Goal: Information Seeking & Learning: Learn about a topic

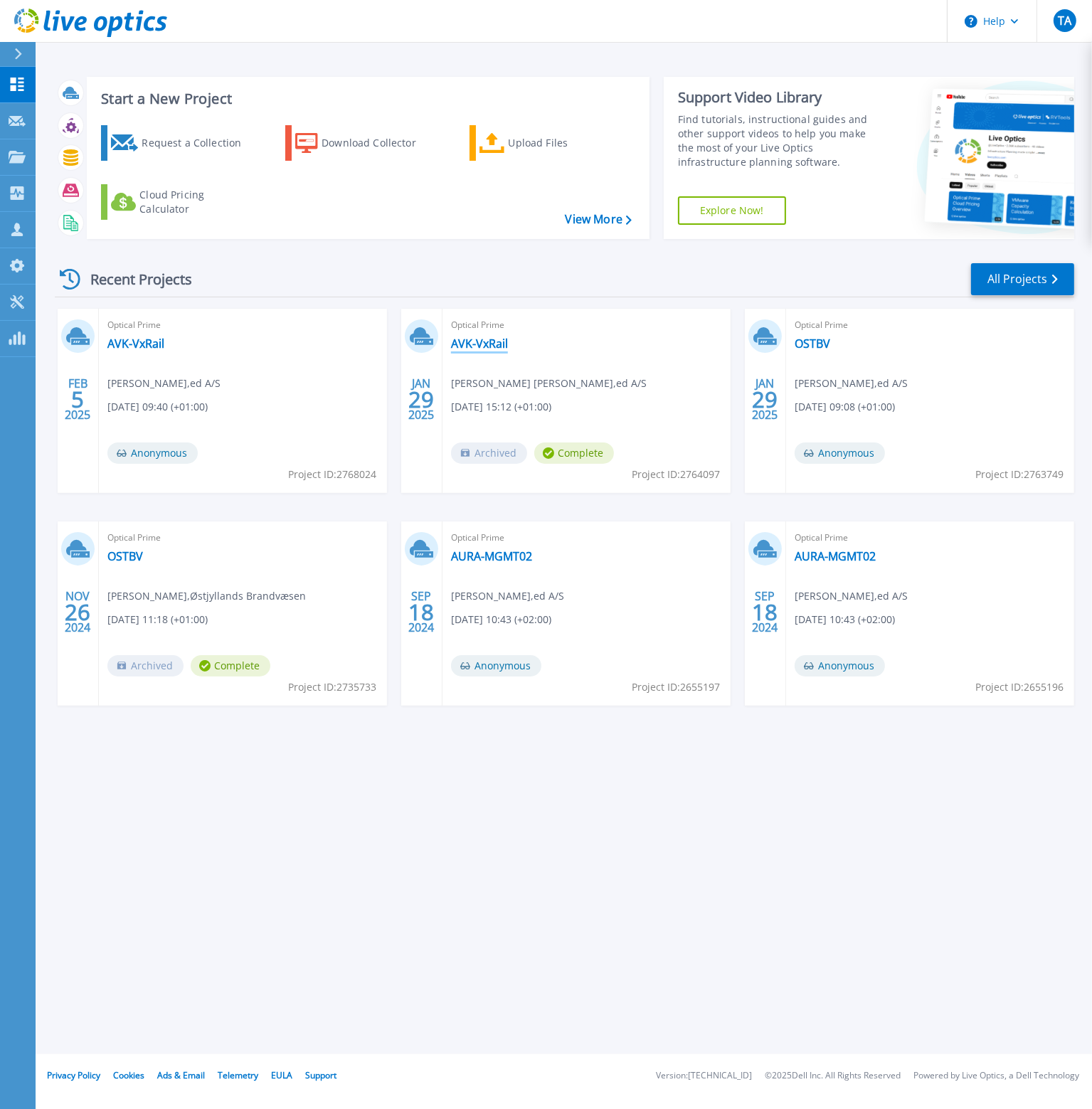
click at [476, 346] on link "AVK-VxRail" at bounding box center [479, 343] width 57 height 14
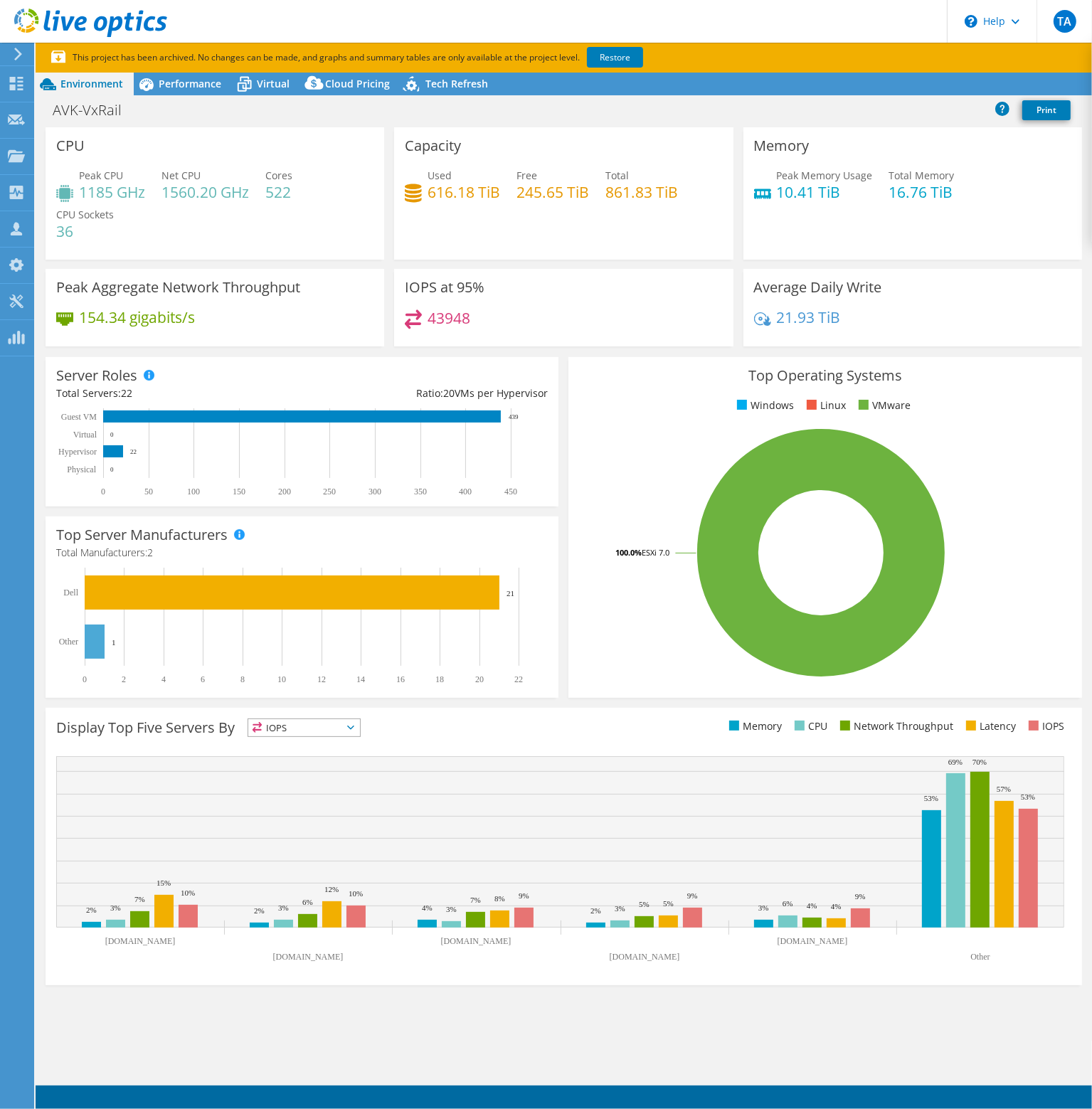
select select "USD"
click at [857, 90] on link "Reports" at bounding box center [851, 83] width 69 height 22
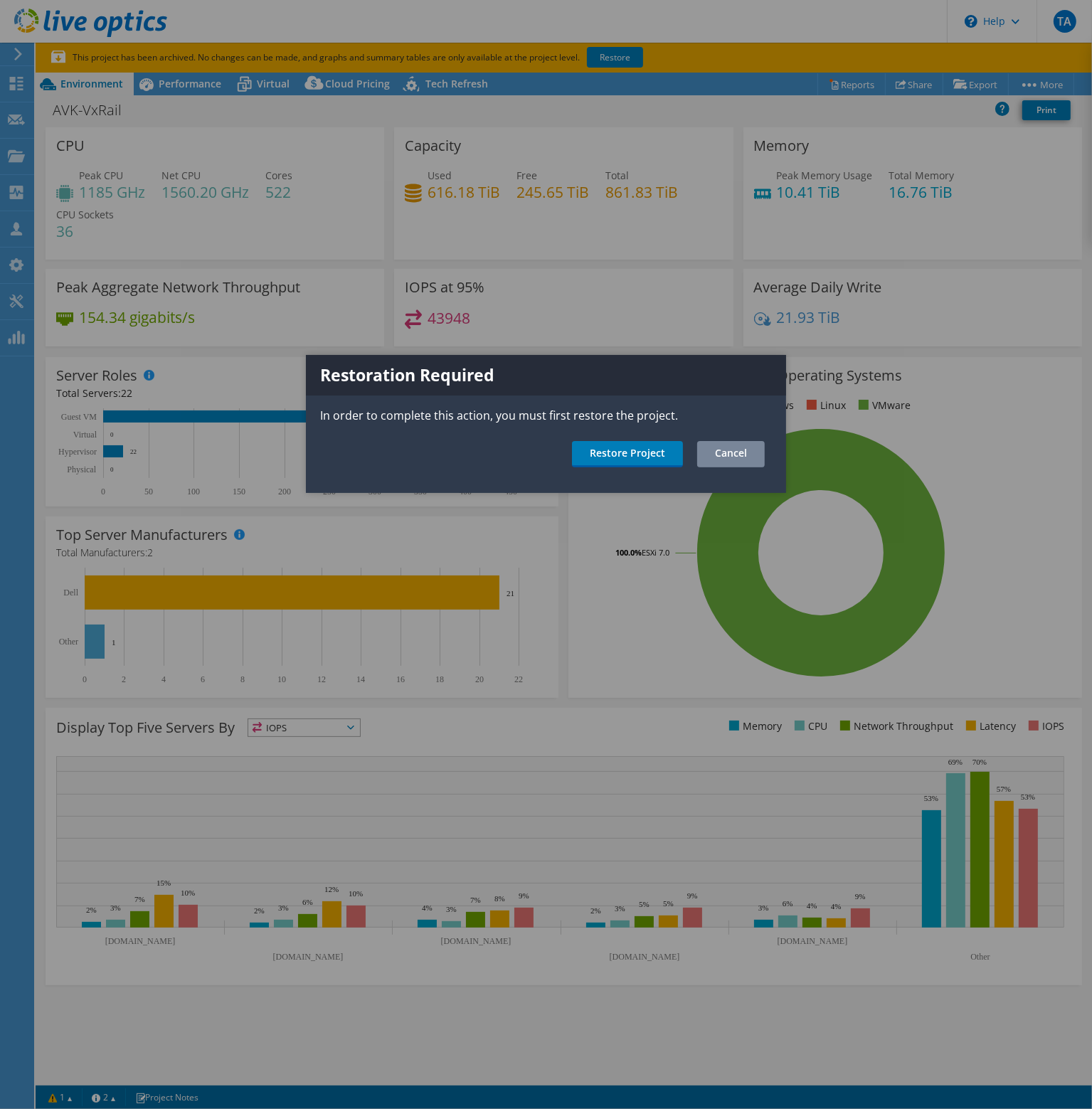
click at [716, 448] on link "Cancel" at bounding box center [731, 454] width 68 height 26
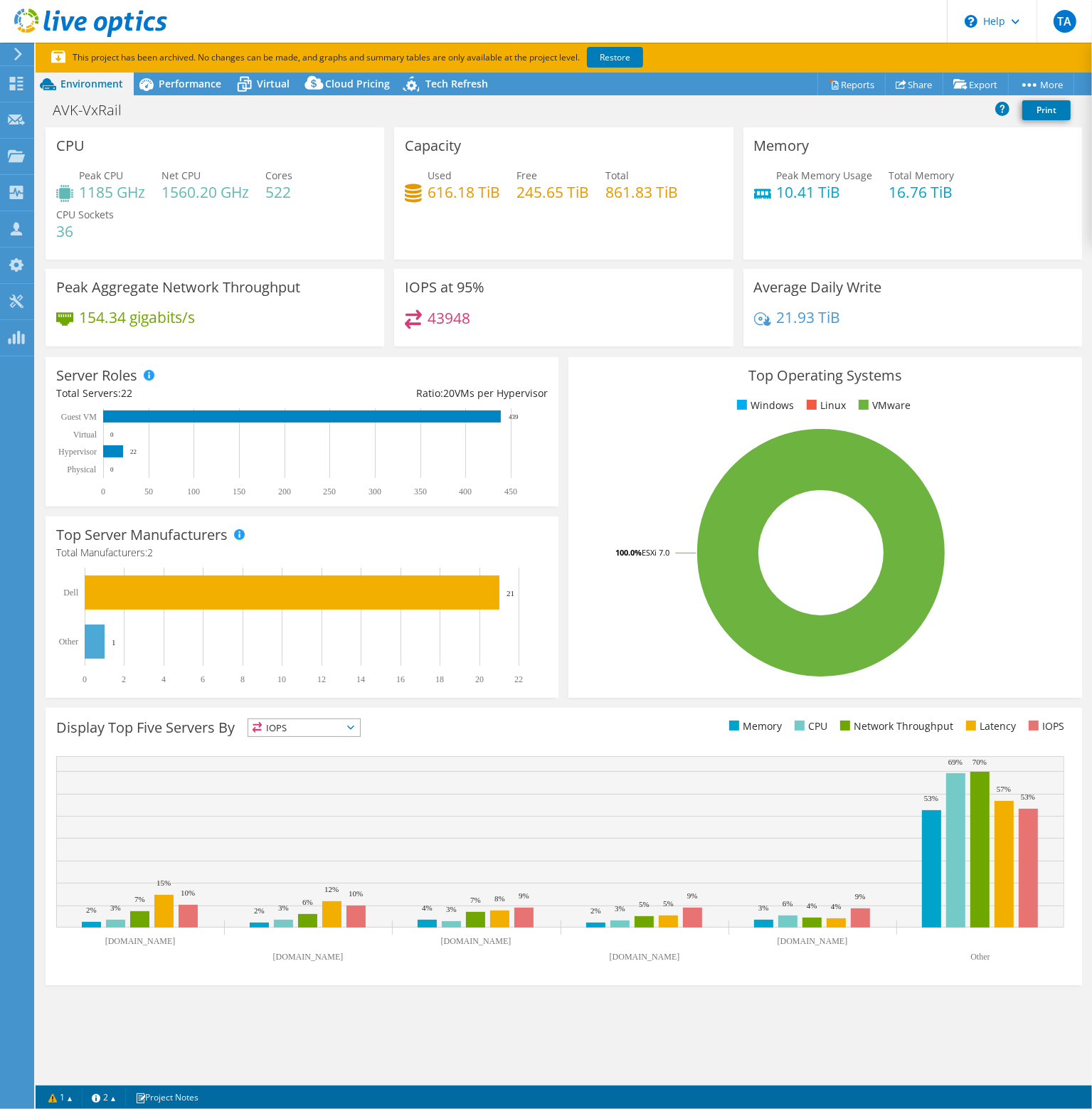
click at [356, 1037] on div "CPU Peak CPU 1185 GHz Net CPU 1560.20 GHz Cores 522 CPU Sockets 36 Capacity Use…" at bounding box center [563, 584] width 1056 height 913
click at [22, 80] on use at bounding box center [17, 83] width 14 height 14
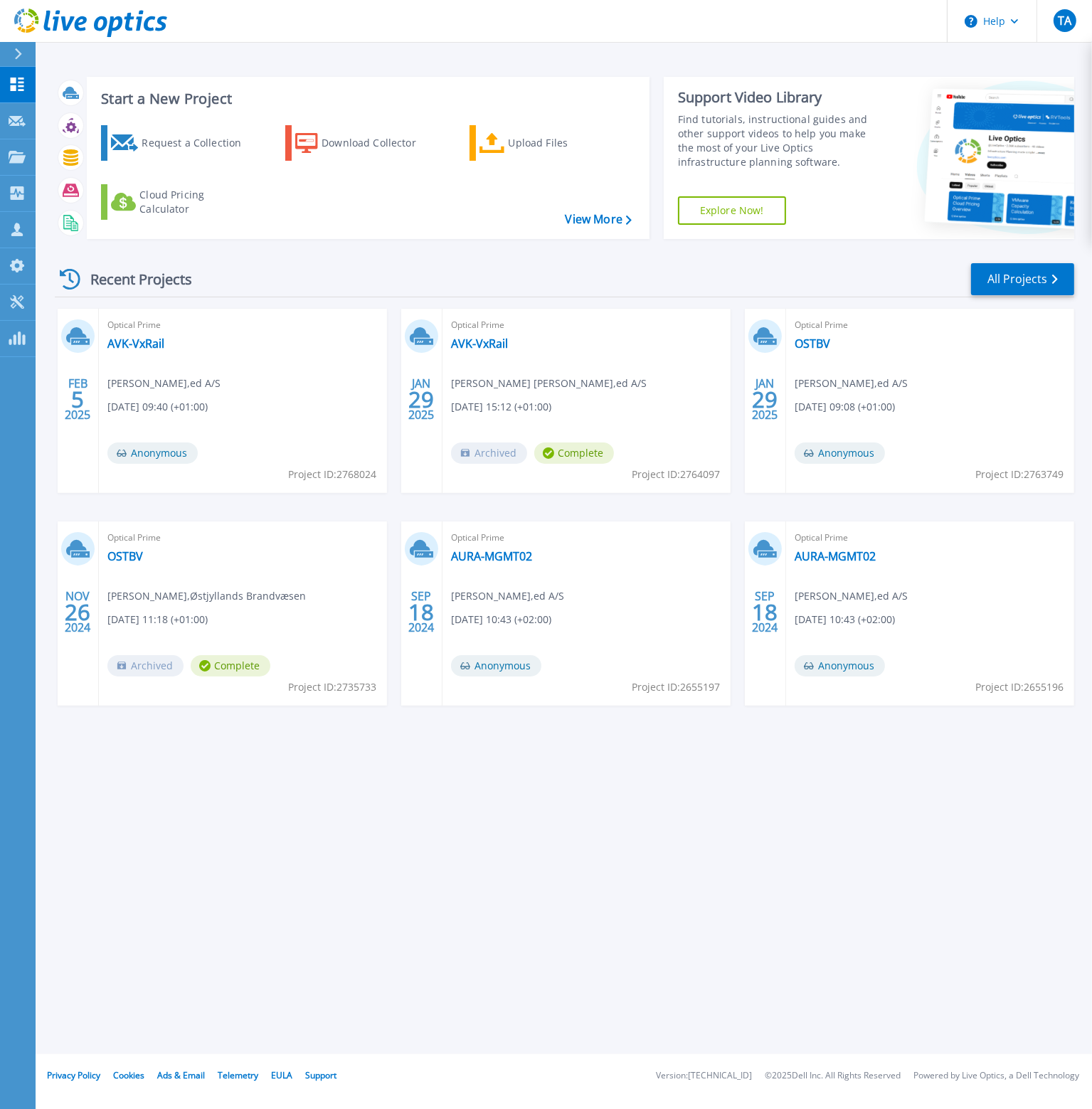
click at [276, 984] on div "Start a New Project Request a Collection Download Collector Upload Files Cloud …" at bounding box center [563, 527] width 1056 height 1054
click at [1002, 282] on link "All Projects" at bounding box center [1022, 279] width 103 height 32
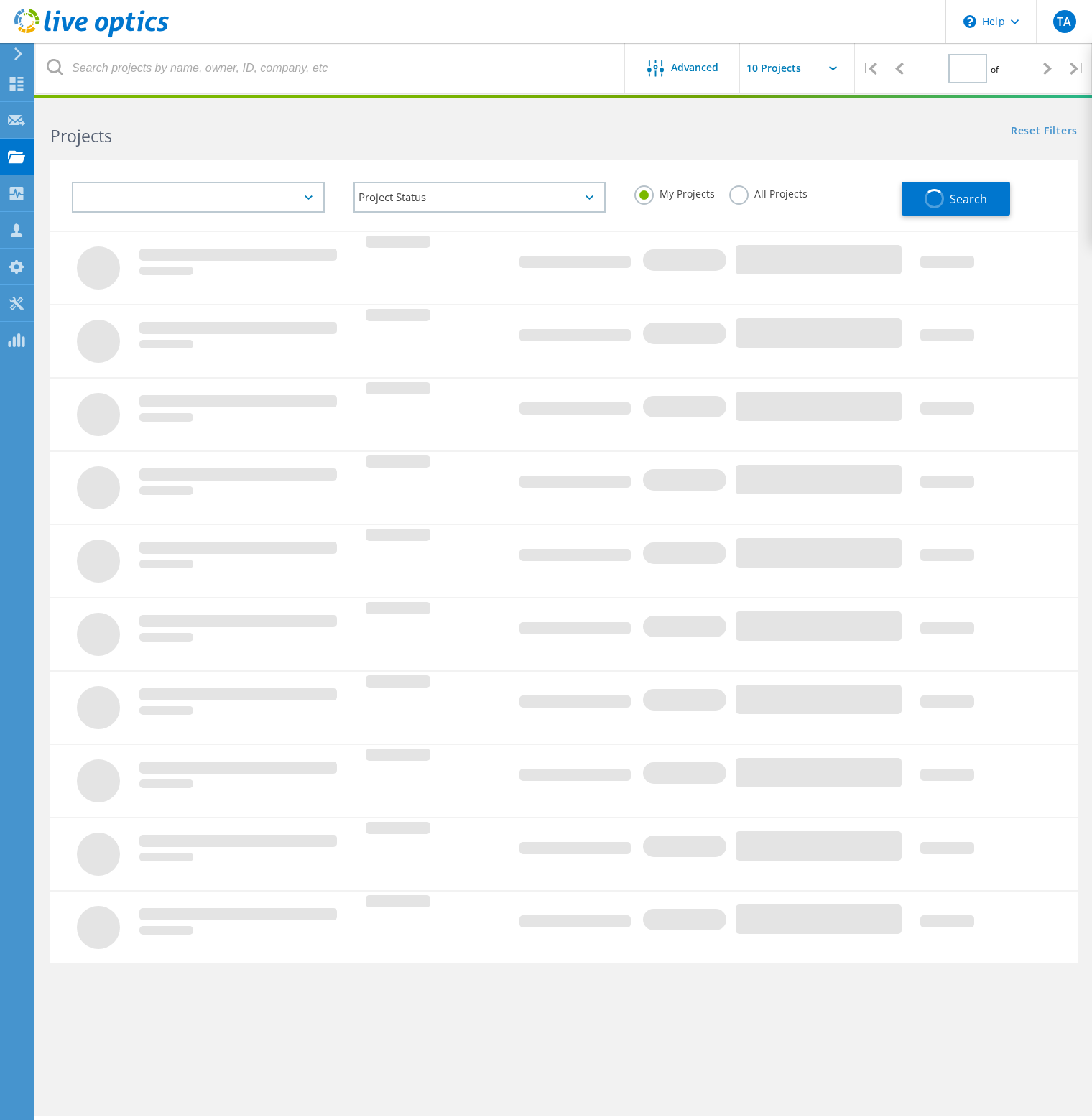
type input "1"
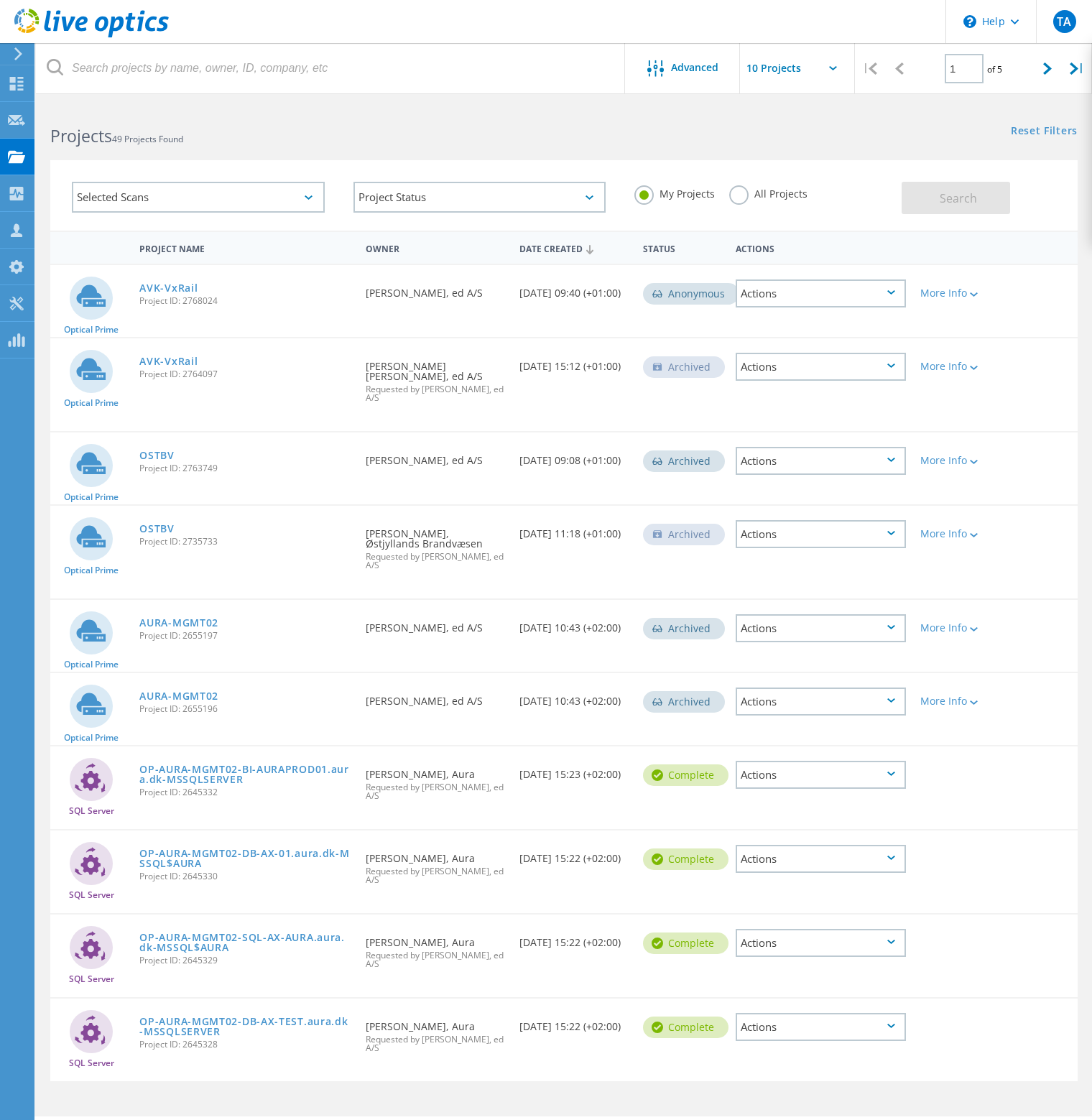
click at [305, 201] on div "Selected Scans" at bounding box center [198, 197] width 253 height 31
click at [121, 263] on label "SQL Server" at bounding box center [211, 267] width 211 height 18
click at [0, 0] on input "SQL Server" at bounding box center [0, 0] width 0 height 0
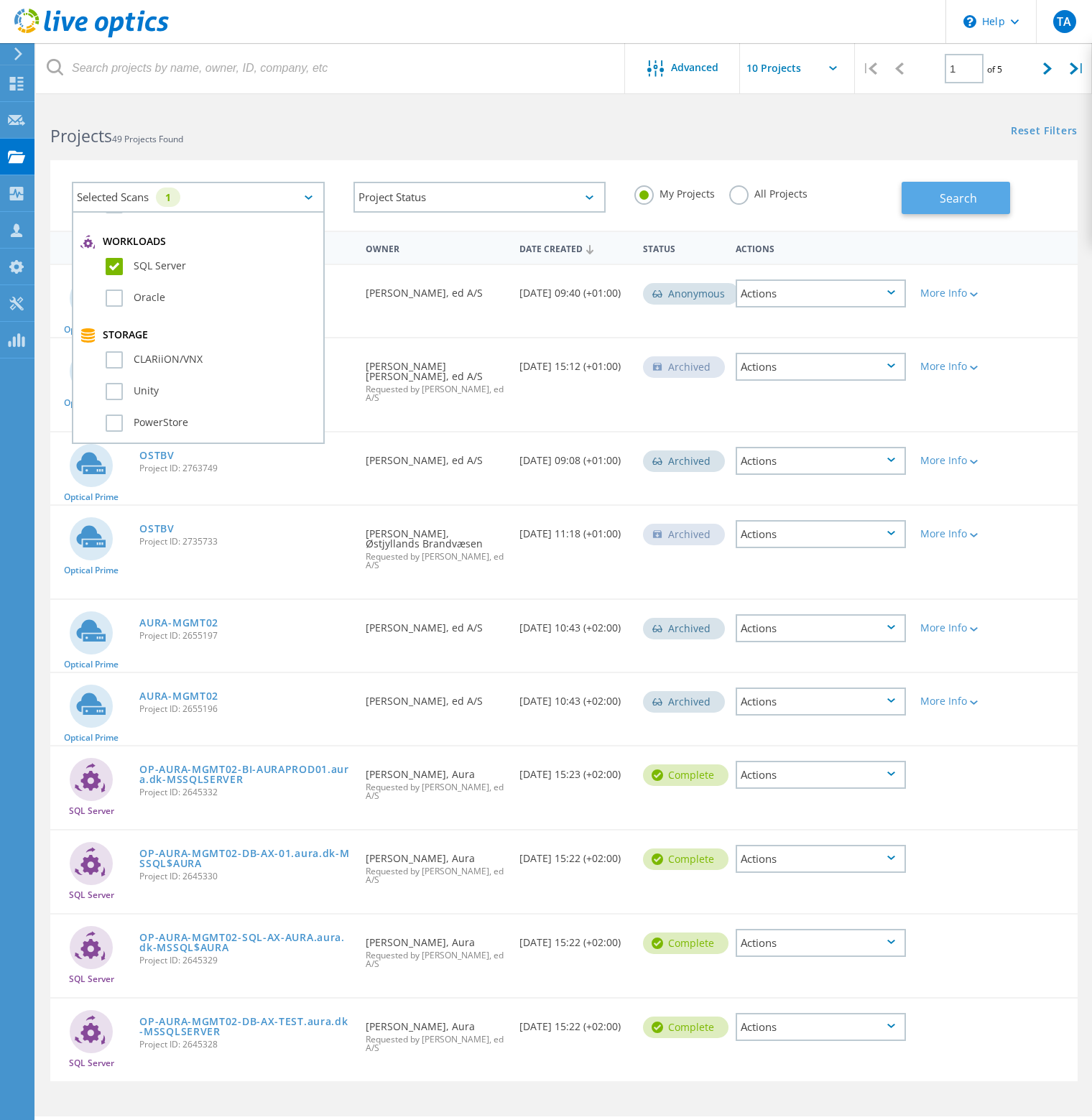
click at [948, 196] on span "Search" at bounding box center [959, 198] width 38 height 16
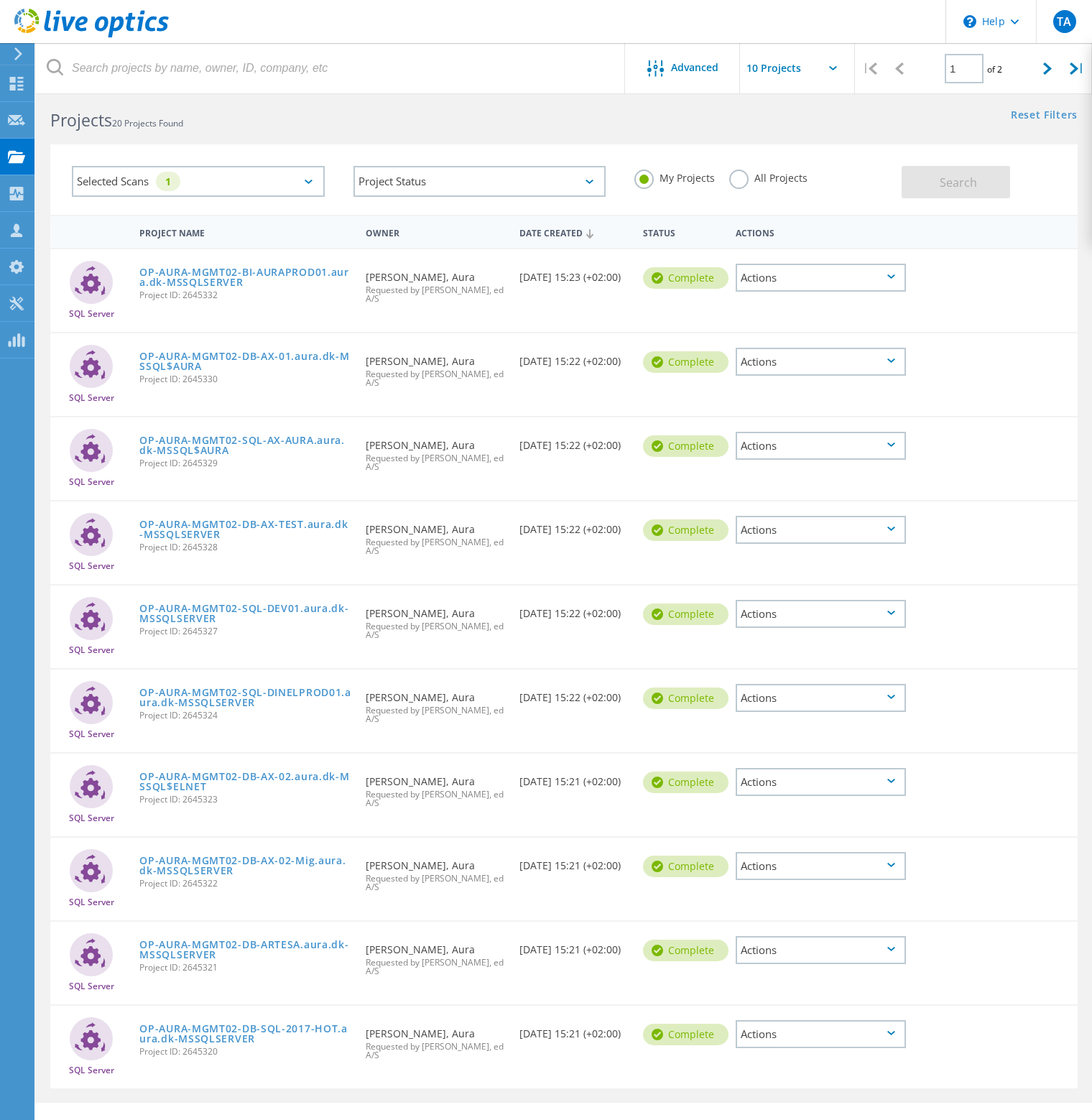
scroll to position [0, 0]
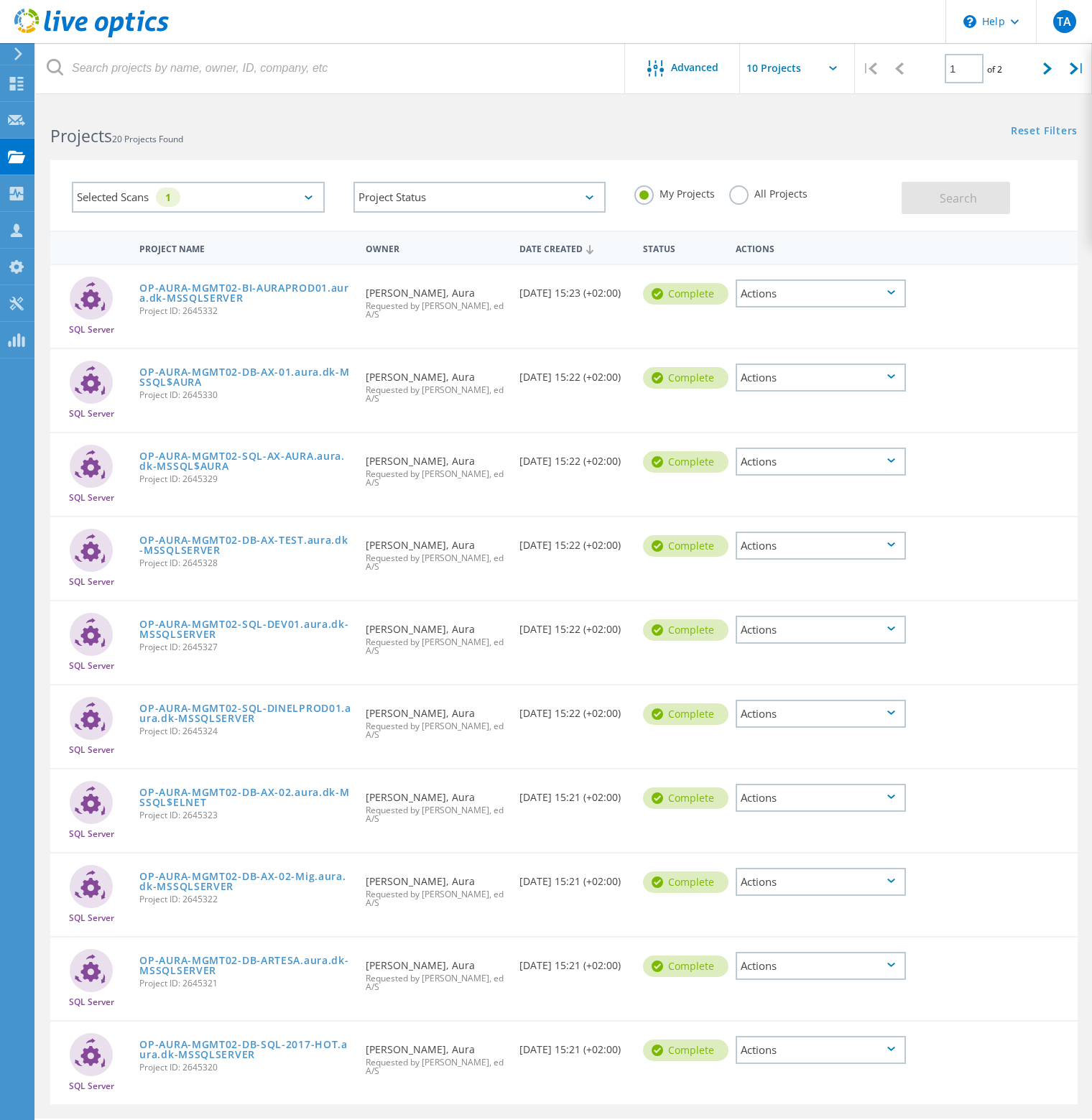
click at [301, 192] on div "Selected Scans 1" at bounding box center [198, 197] width 253 height 31
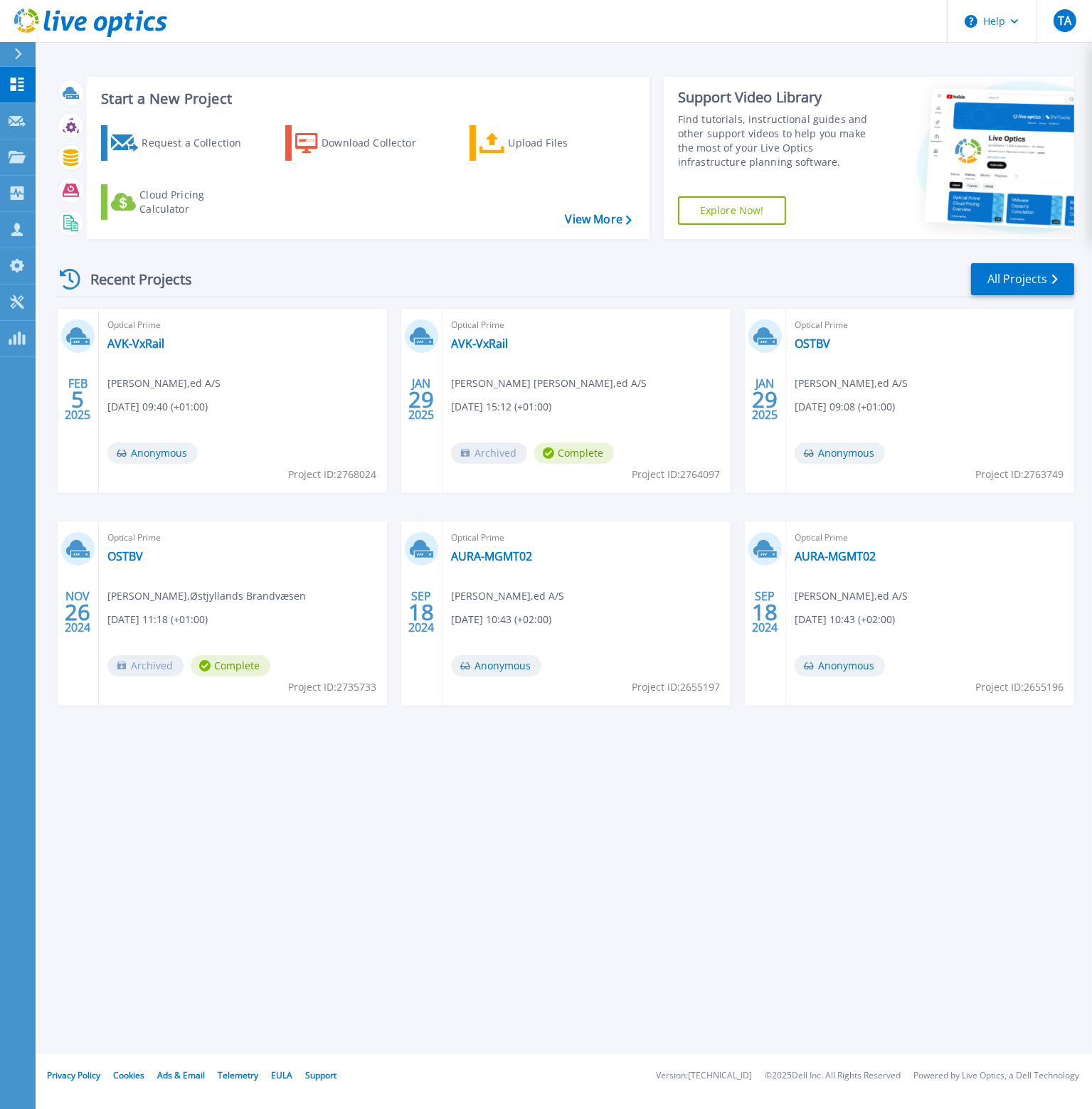
click at [427, 81] on div "Start a New Project Request a Collection Download Collector Upload Files Cloud …" at bounding box center [368, 157] width 563 height 163
click at [11, 121] on icon at bounding box center [17, 121] width 17 height 10
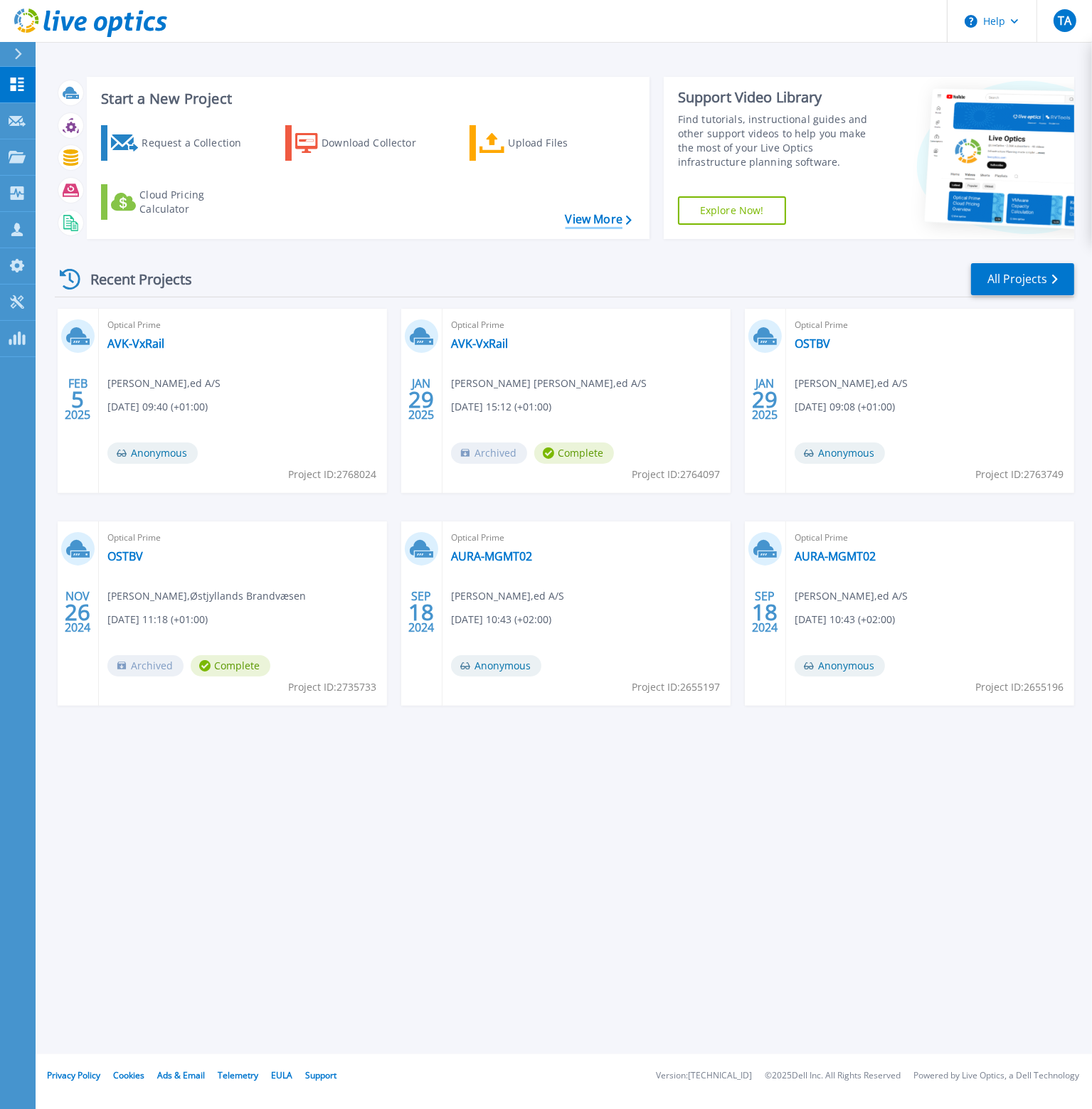
click at [601, 216] on link "View More" at bounding box center [599, 220] width 66 height 14
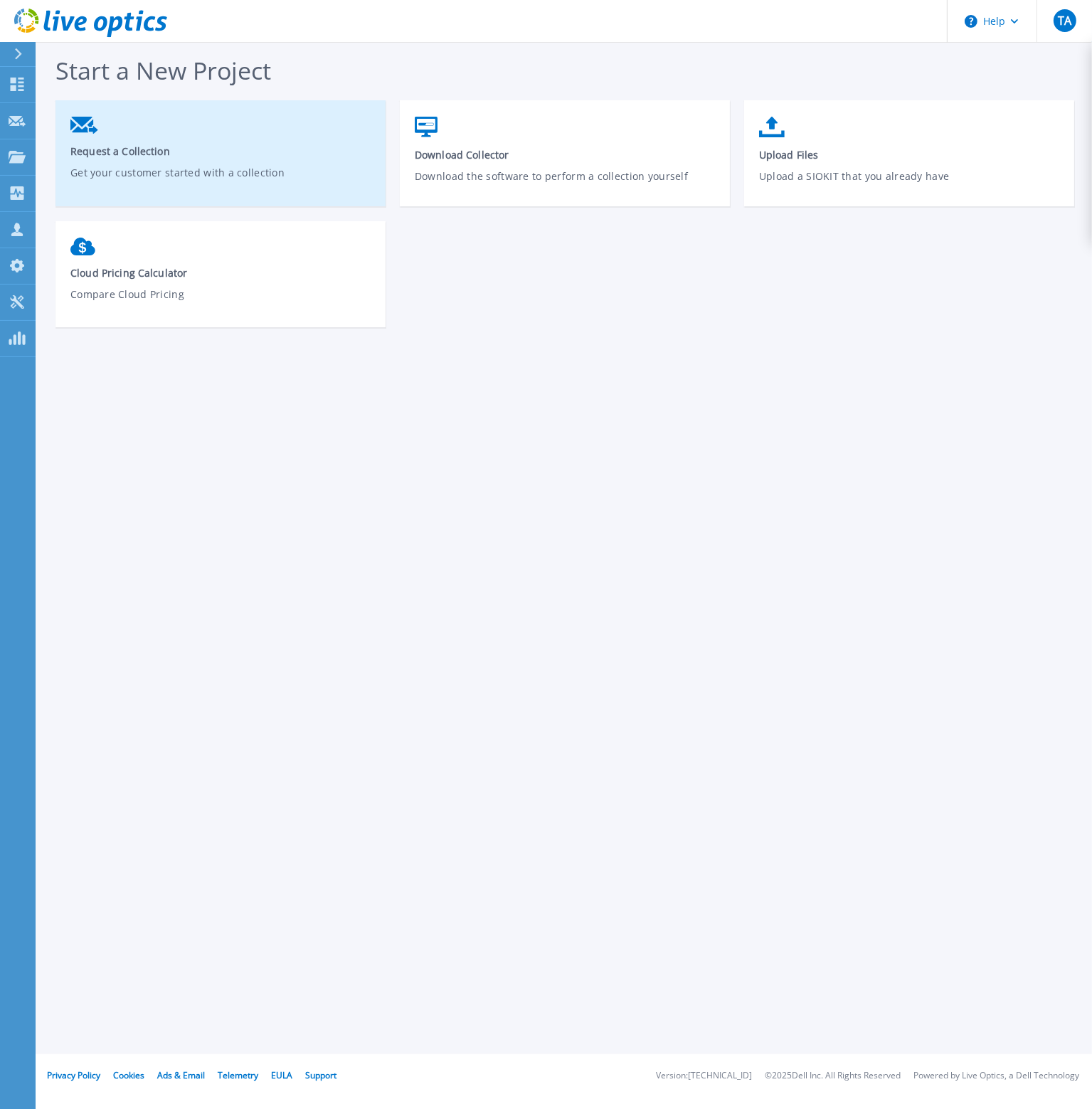
click at [145, 165] on p "Get your customer started with a collection" at bounding box center [221, 182] width 301 height 33
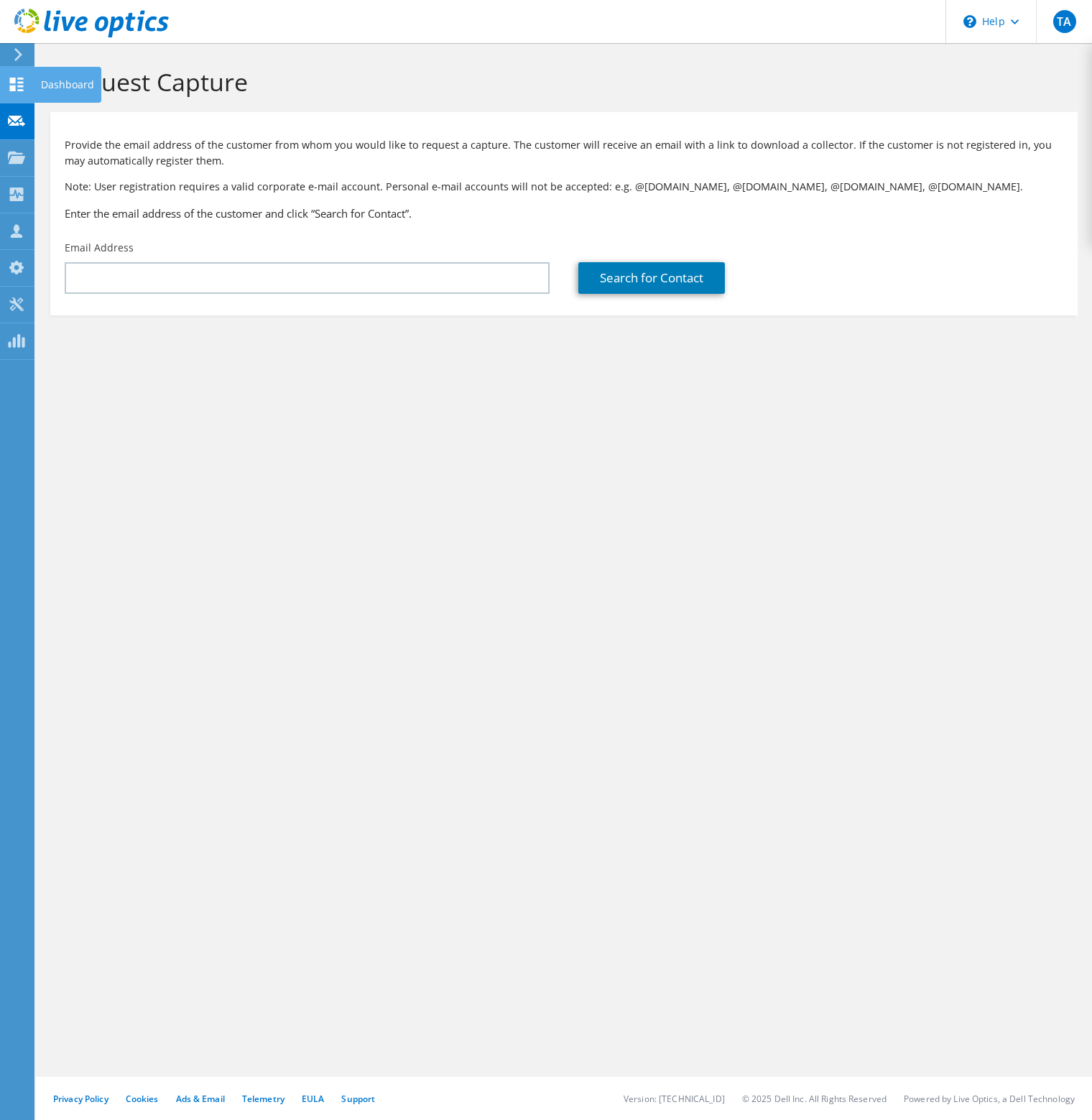
click at [15, 83] on use at bounding box center [17, 84] width 14 height 14
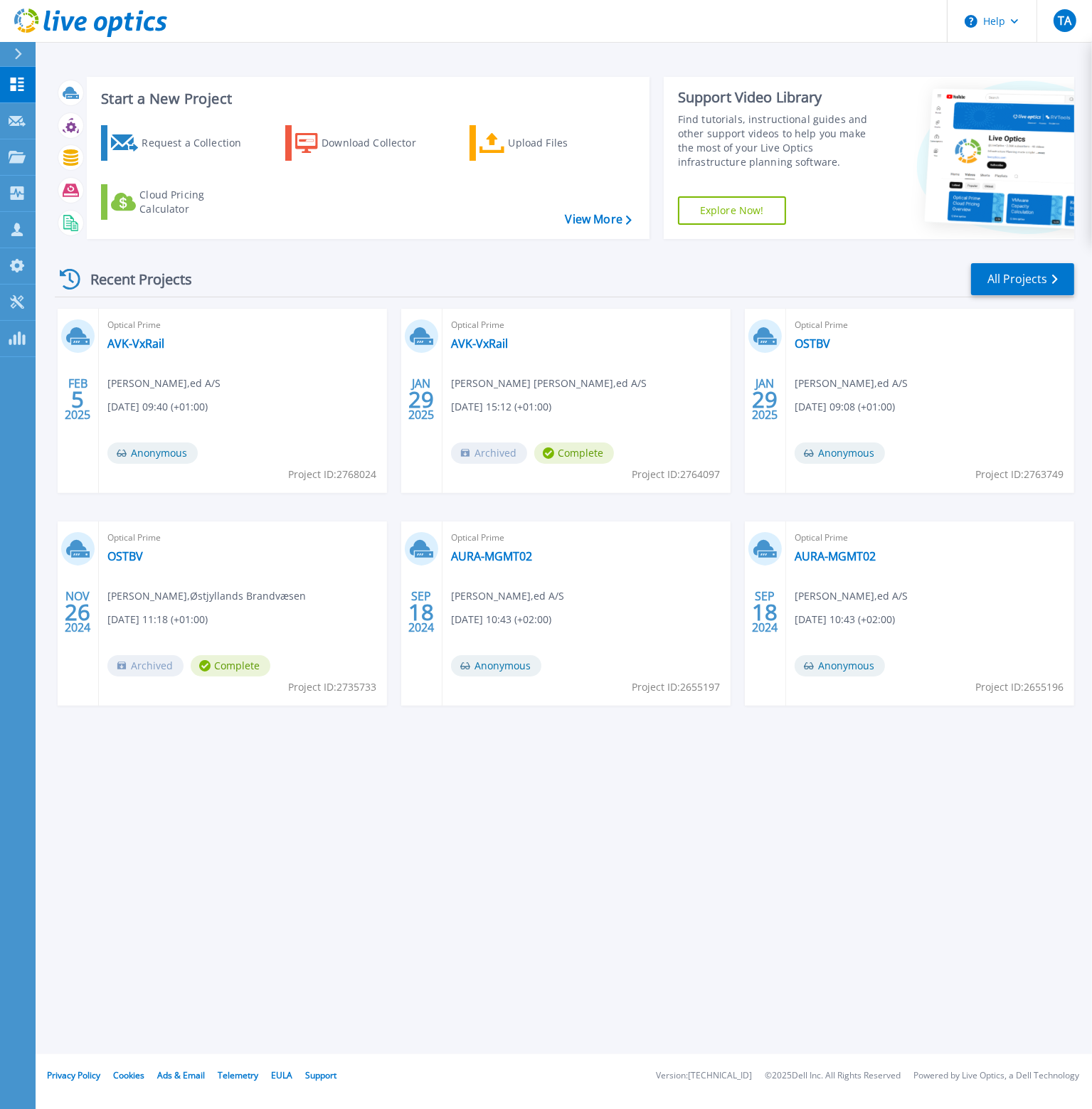
click at [239, 949] on div "Start a New Project Request a Collection Download Collector Upload Files Cloud …" at bounding box center [563, 527] width 1056 height 1054
click at [244, 970] on div "Start a New Project Request a Collection Download Collector Upload Files Cloud …" at bounding box center [563, 527] width 1056 height 1054
click at [550, 958] on div "Start a New Project Request a Collection Download Collector Upload Files Cloud …" at bounding box center [563, 527] width 1056 height 1054
click at [270, 962] on div "Start a New Project Request a Collection Download Collector Upload Files Cloud …" at bounding box center [563, 527] width 1056 height 1054
click at [222, 956] on div "Start a New Project Request a Collection Download Collector Upload Files Cloud …" at bounding box center [563, 527] width 1056 height 1054
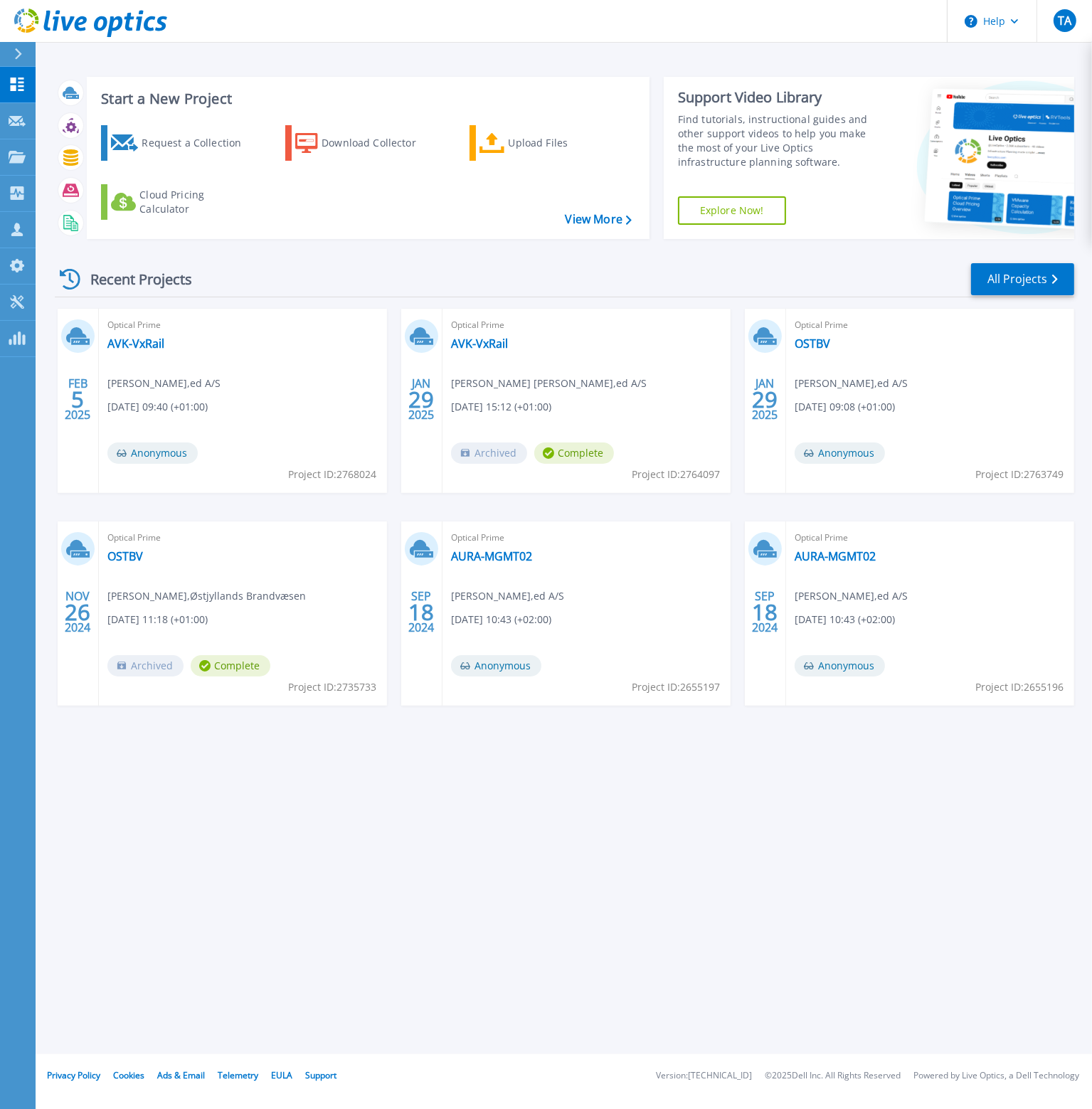
click at [69, 283] on icon at bounding box center [70, 279] width 21 height 21
click at [102, 276] on div "Recent Projects" at bounding box center [133, 279] width 156 height 35
click at [1014, 273] on link "All Projects" at bounding box center [1022, 279] width 103 height 32
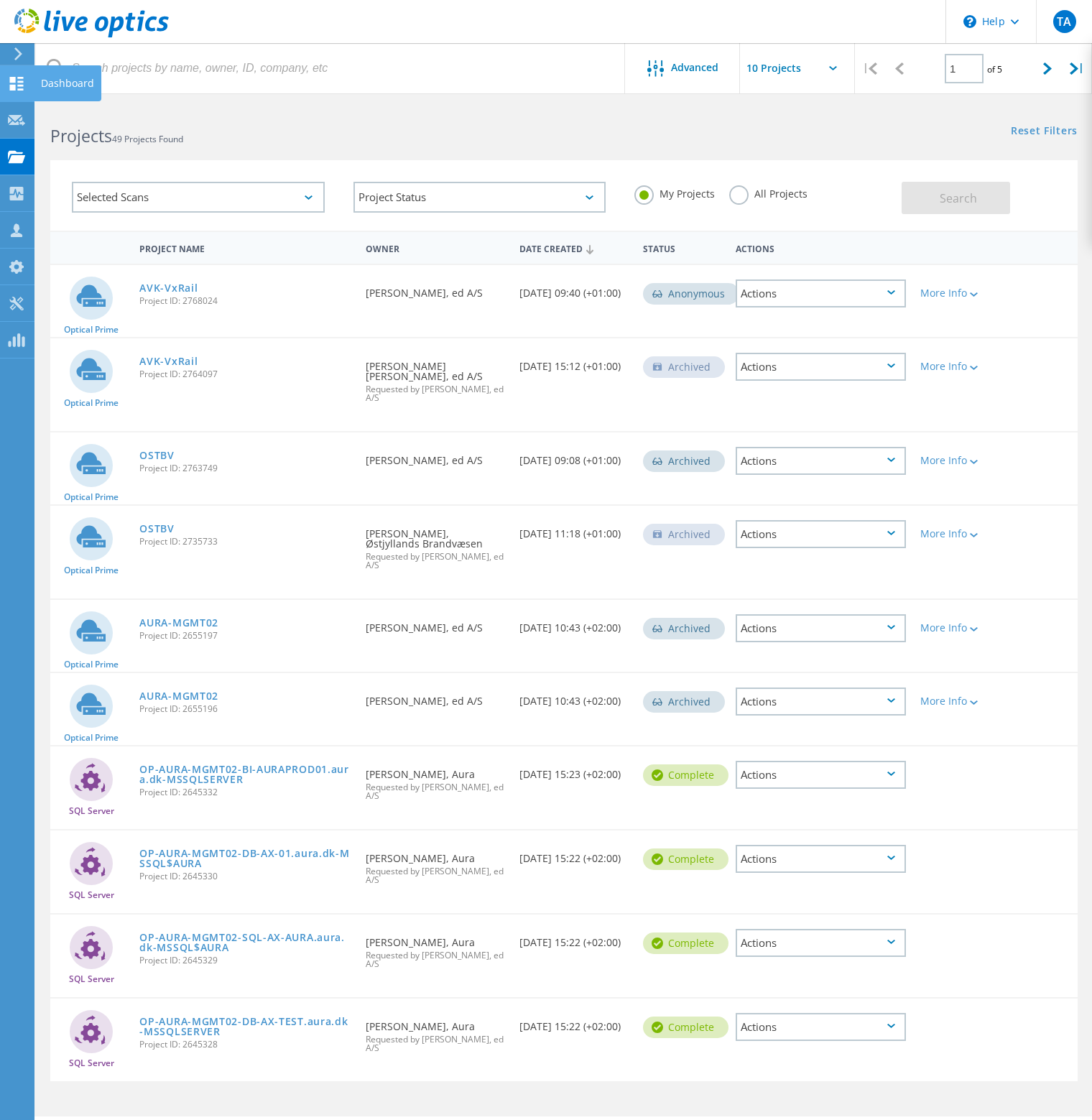
click at [10, 78] on use at bounding box center [17, 84] width 14 height 14
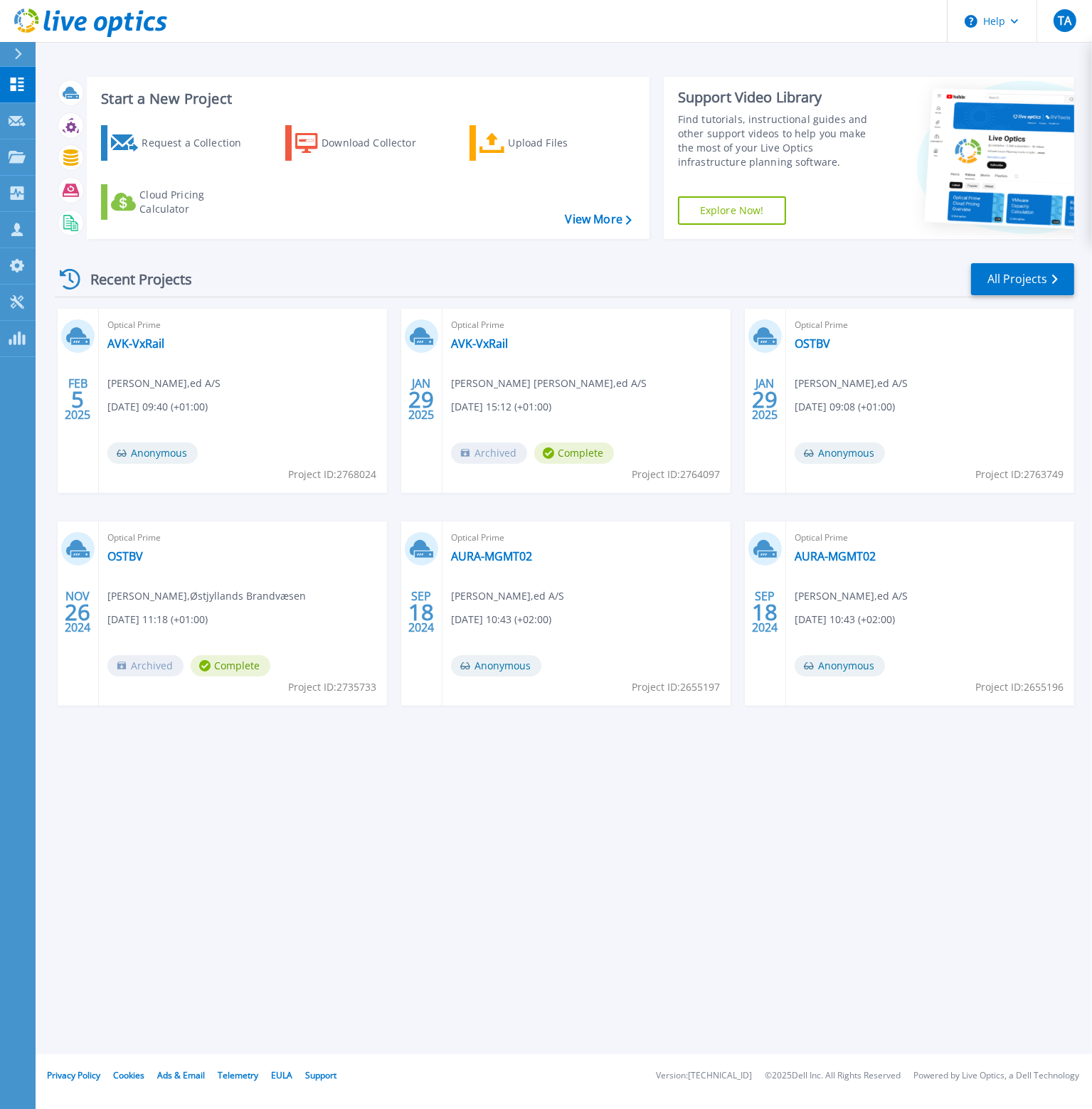
click at [403, 33] on header "Help TA Channel Partner [PERSON_NAME] [EMAIL_ADDRESS][DOMAIN_NAME] ed A/S My Pr…" at bounding box center [546, 21] width 1092 height 43
click at [995, 17] on button "Help" at bounding box center [992, 21] width 89 height 43
click at [1002, 94] on link "Contact Support" at bounding box center [1028, 96] width 159 height 35
click at [363, 30] on header "Help Explore Helpful Articles Contact Support TA Channel Partner [PERSON_NAME] …" at bounding box center [546, 21] width 1092 height 43
click at [17, 71] on link "Dashboard Dashboard" at bounding box center [17, 85] width 36 height 37
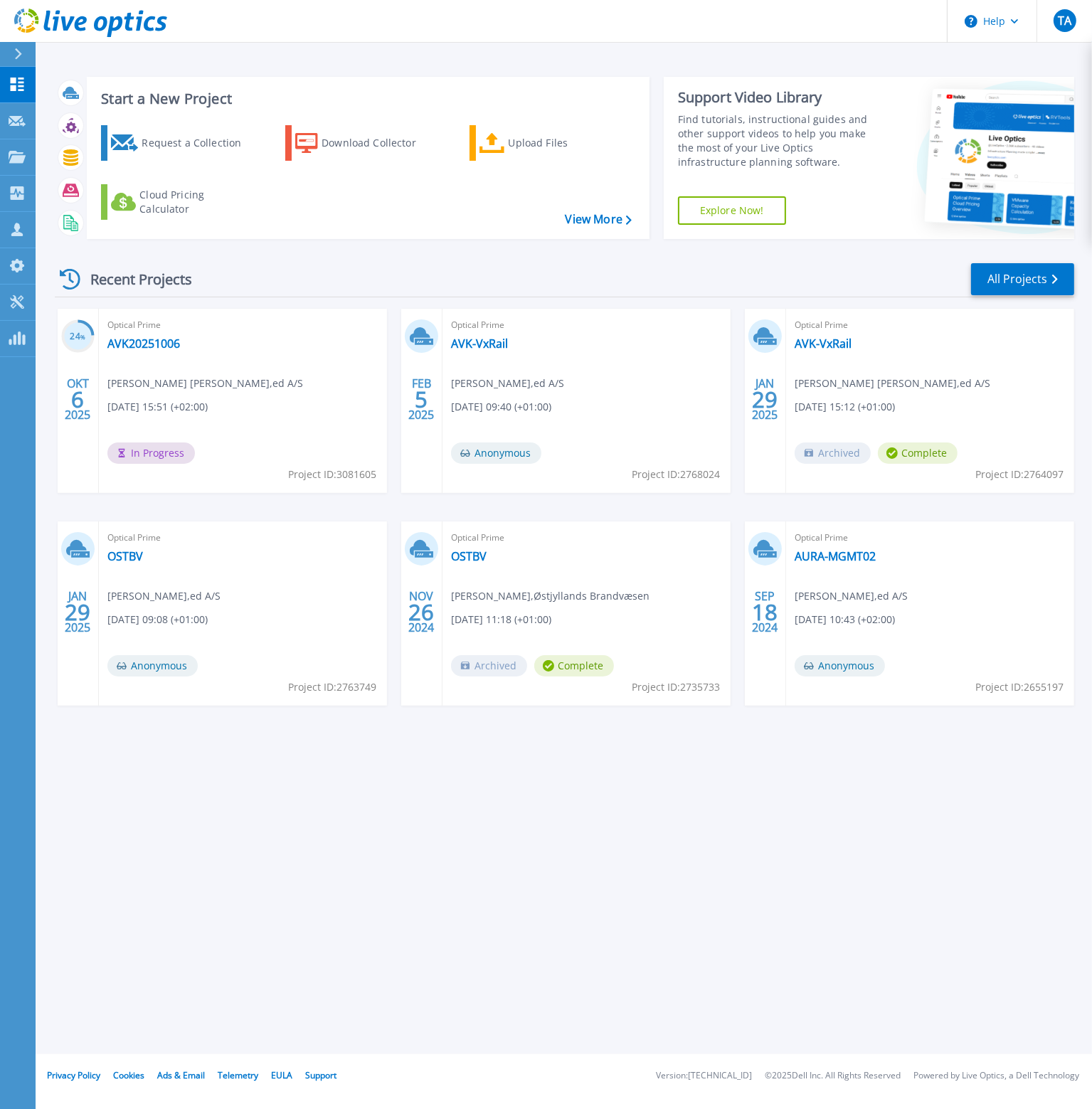
click at [318, 934] on div "Start a New Project Request a Collection Download Collector Upload Files Cloud …" at bounding box center [563, 527] width 1056 height 1054
click at [155, 347] on link "AVK20251006" at bounding box center [143, 343] width 72 height 14
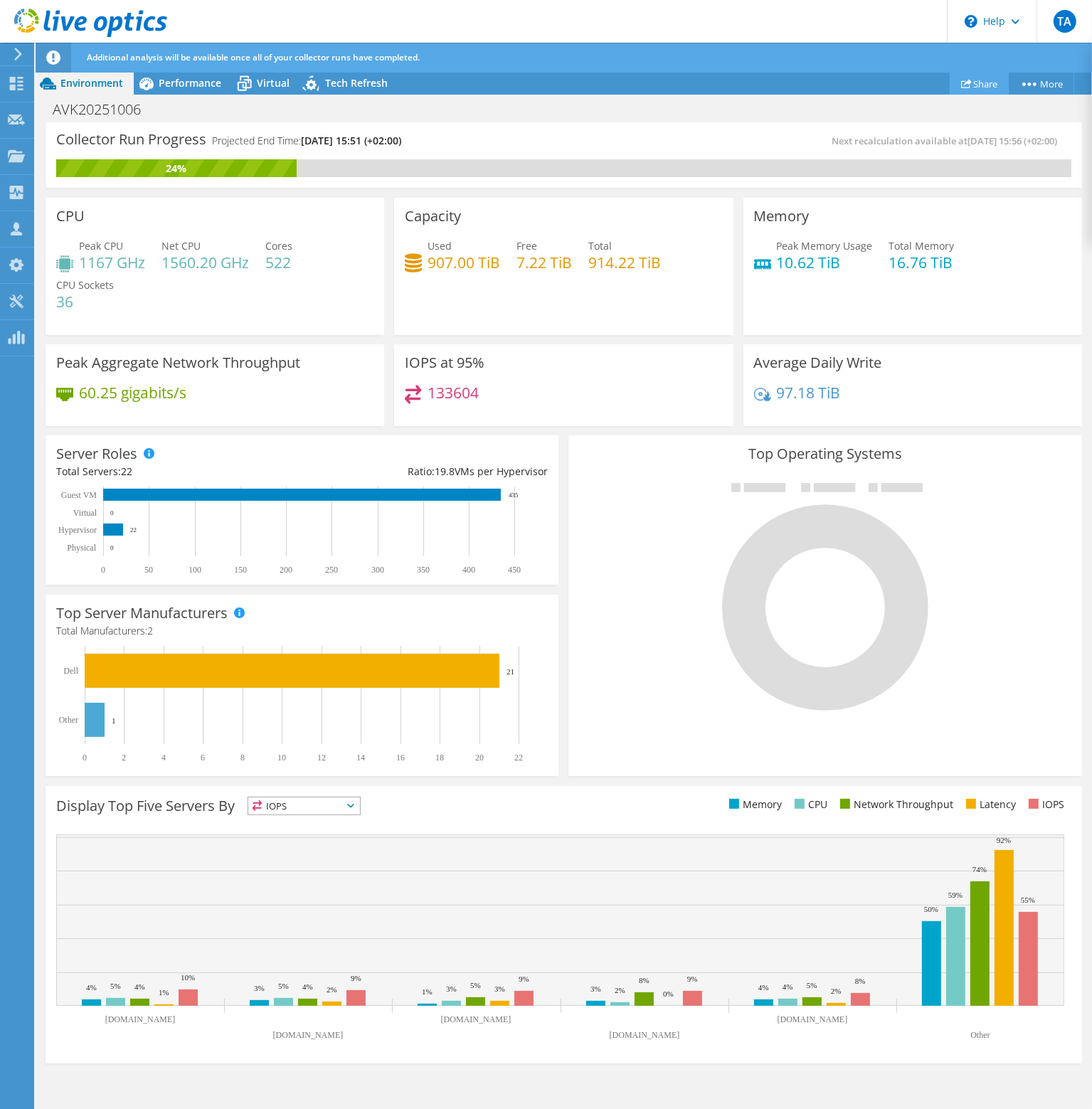
click at [980, 76] on link "Share" at bounding box center [980, 83] width 59 height 22
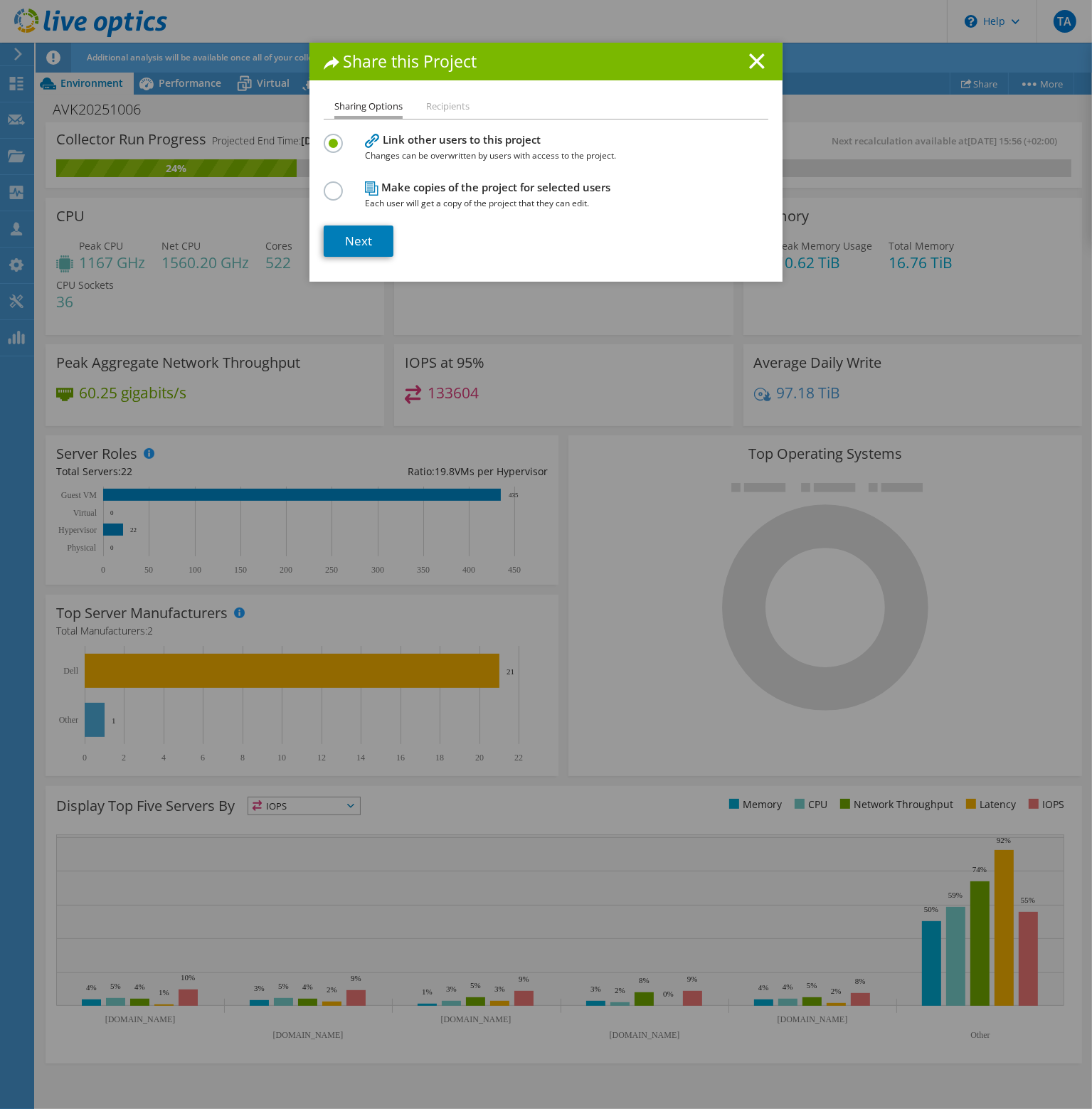
click at [433, 103] on li "Recipients" at bounding box center [448, 107] width 43 height 17
click at [360, 241] on link "Next" at bounding box center [358, 241] width 70 height 31
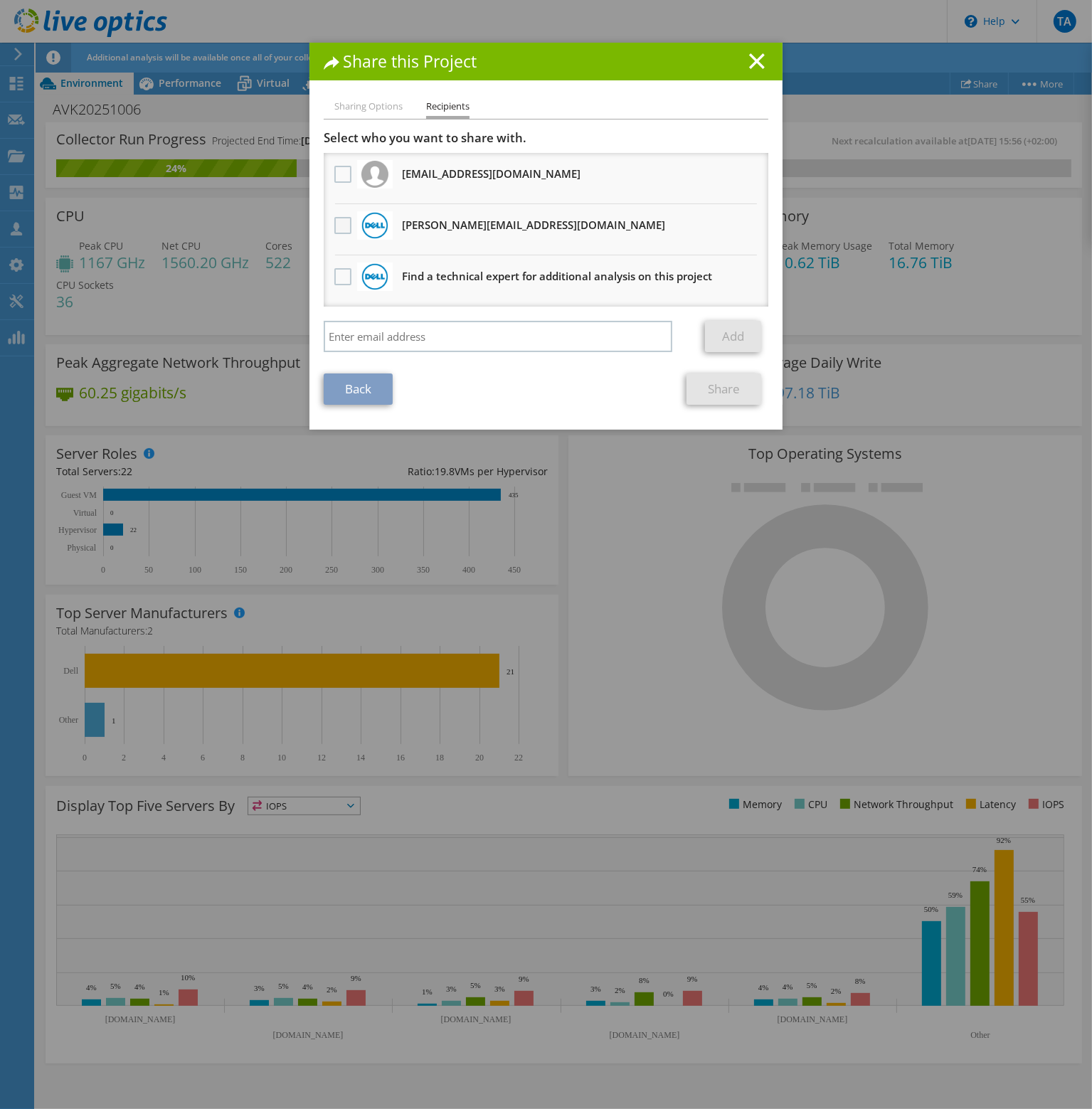
click at [335, 222] on label at bounding box center [345, 226] width 21 height 17
click at [0, 0] on input "checkbox" at bounding box center [0, 0] width 0 height 0
click at [698, 388] on link "Share" at bounding box center [724, 389] width 75 height 31
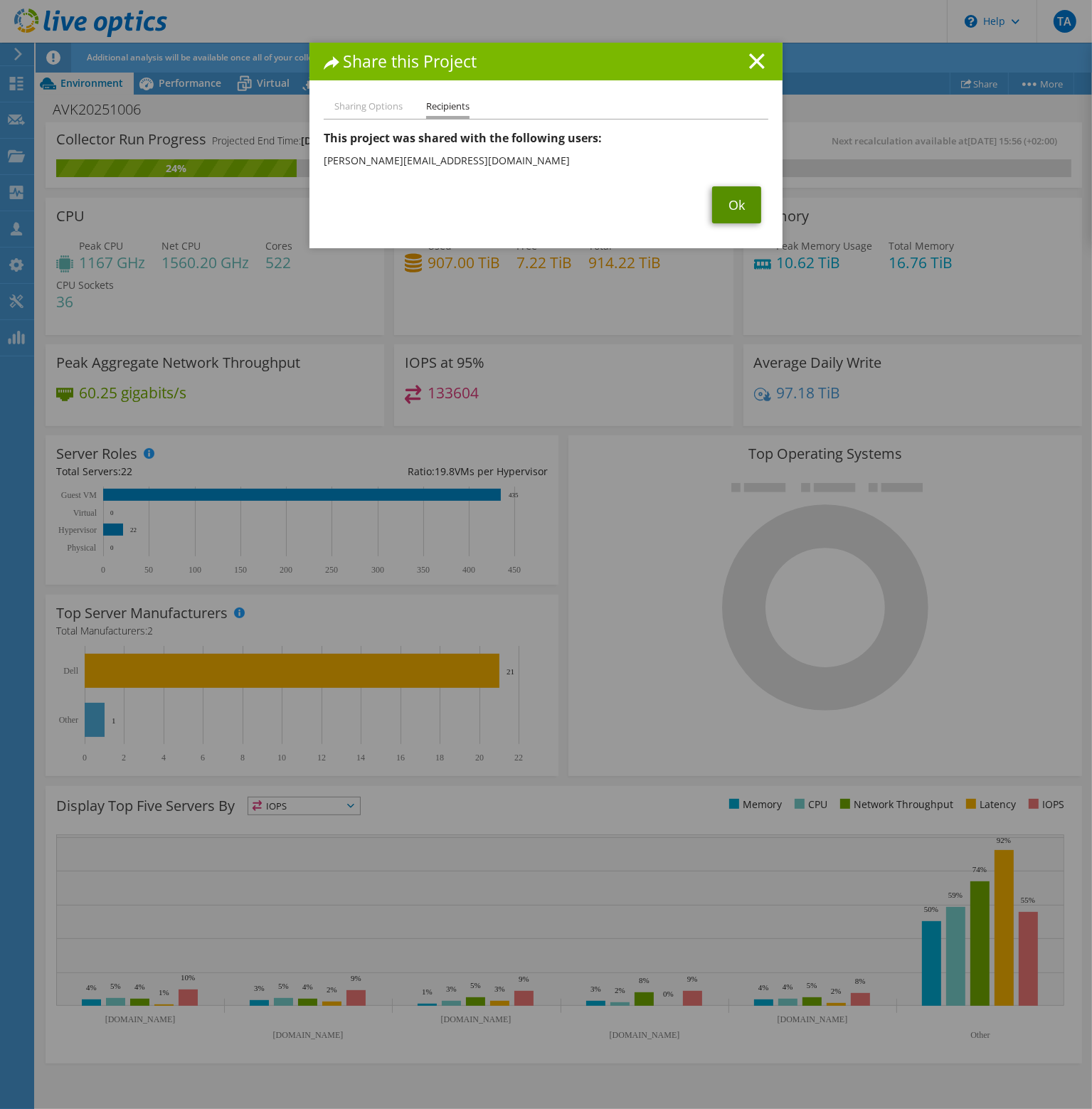
click at [735, 209] on link "Ok" at bounding box center [736, 204] width 49 height 37
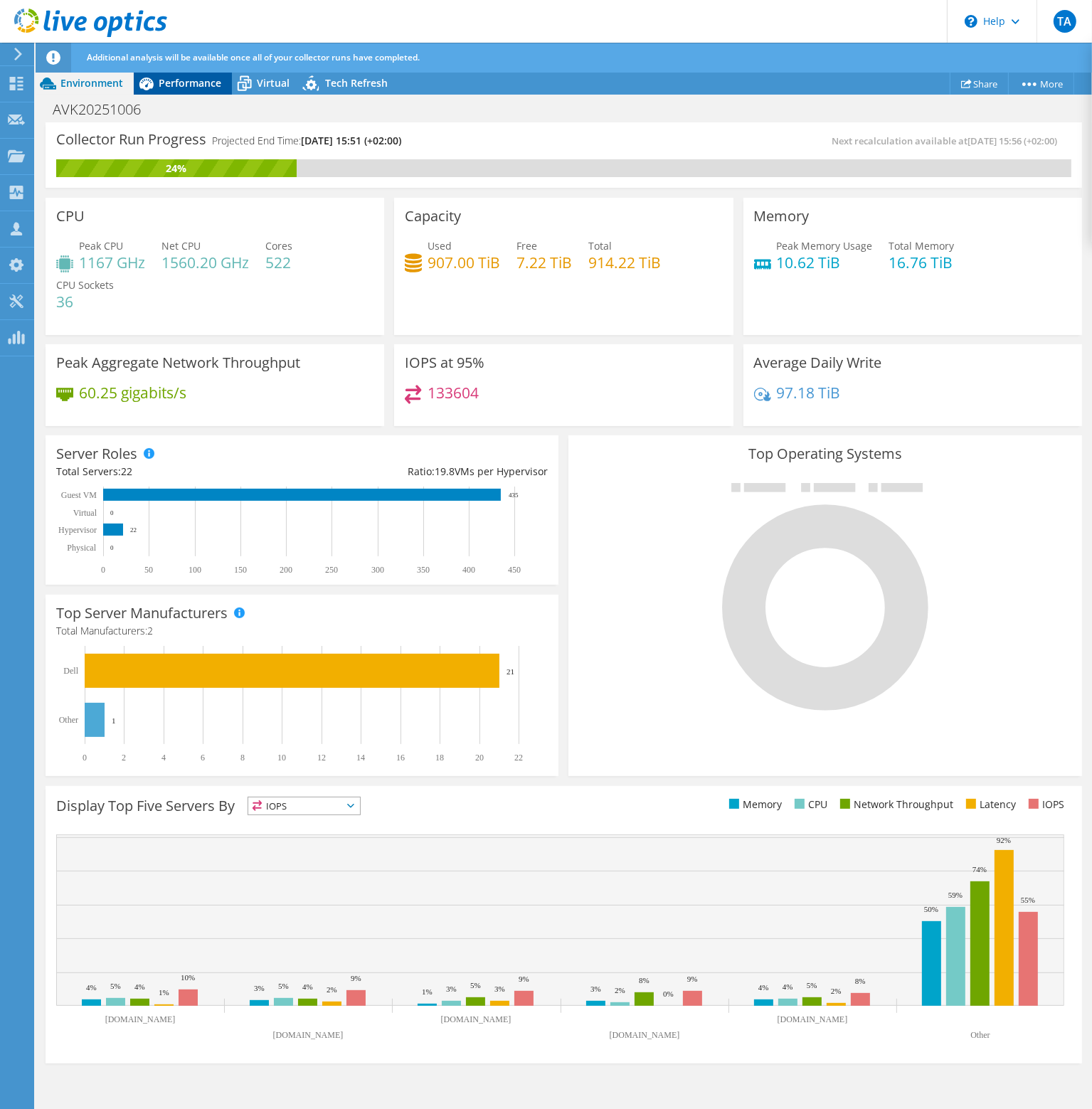
click at [197, 87] on span "Performance" at bounding box center [190, 83] width 63 height 14
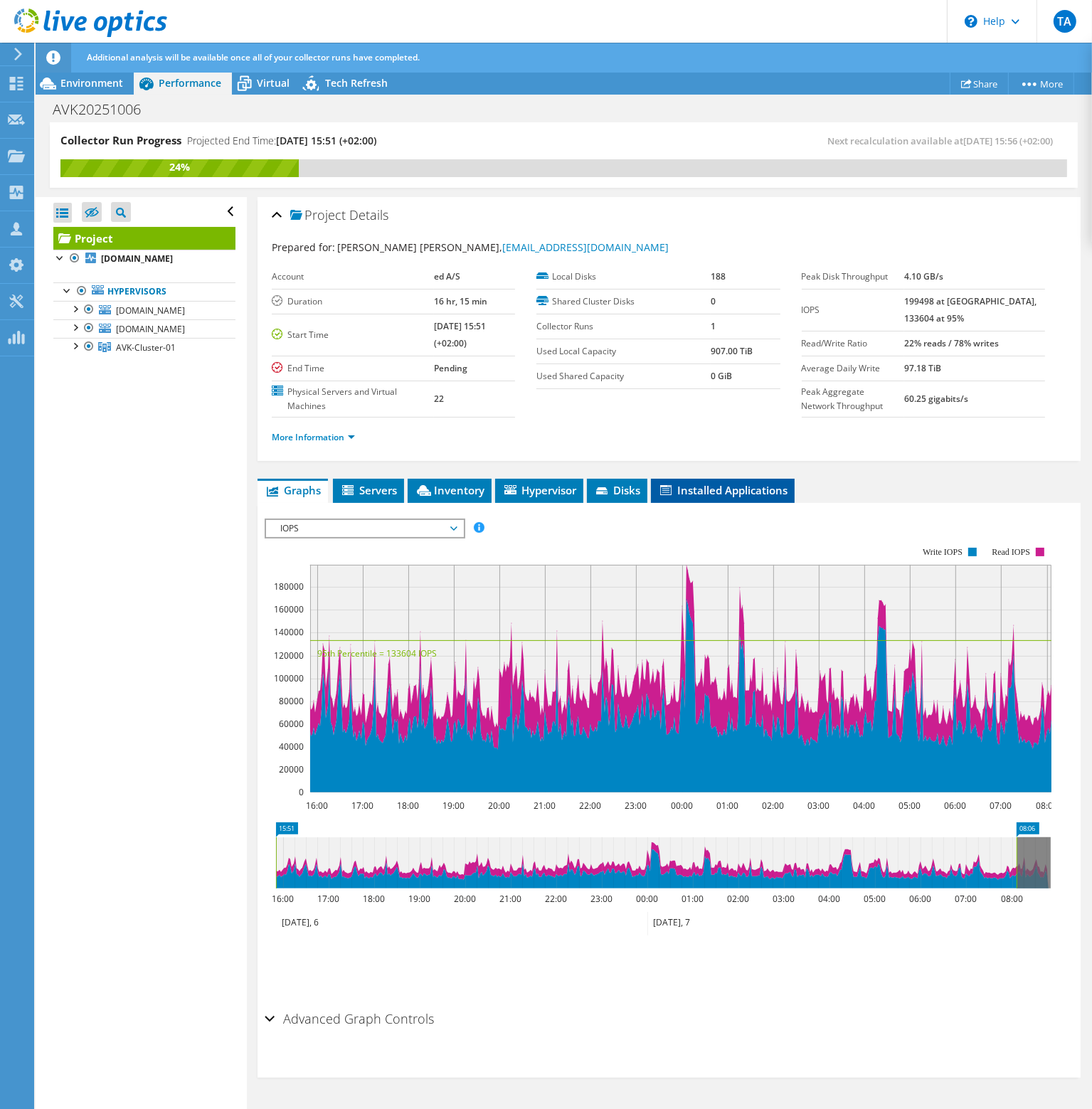
click at [720, 488] on span "Installed Applications" at bounding box center [722, 490] width 130 height 14
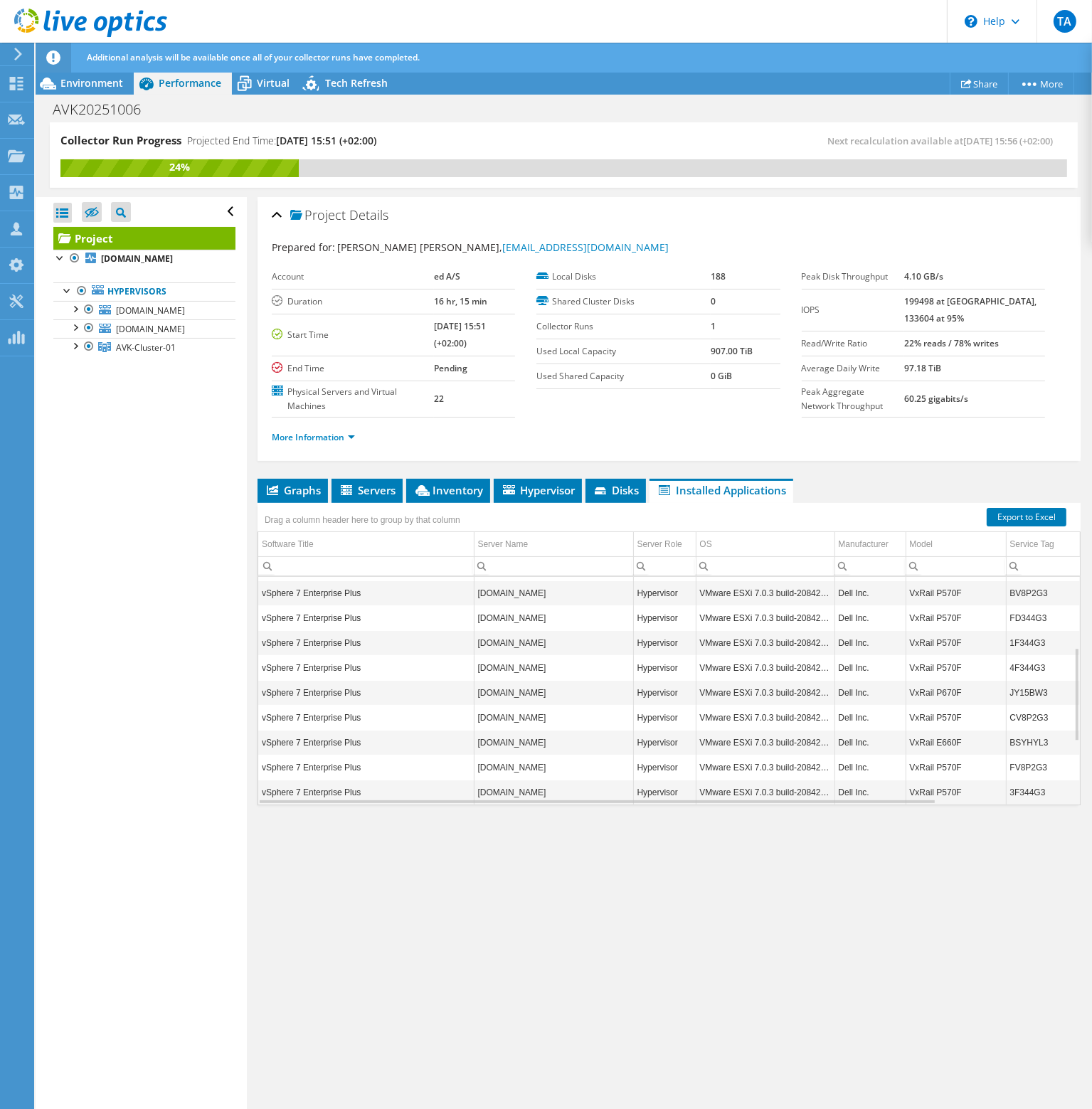
scroll to position [322, 0]
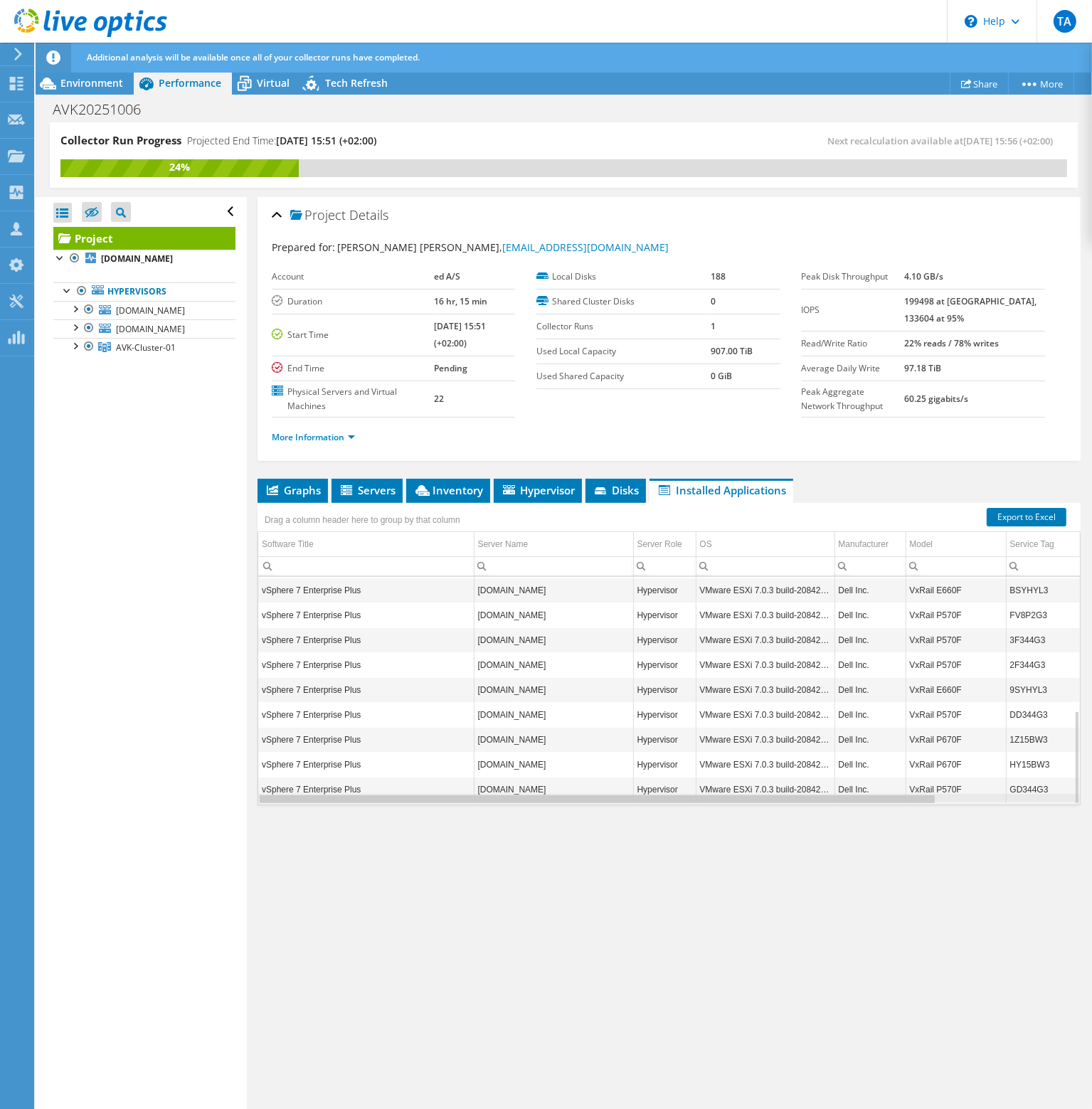
click at [1001, 796] on div "Data grid" at bounding box center [669, 799] width 822 height 10
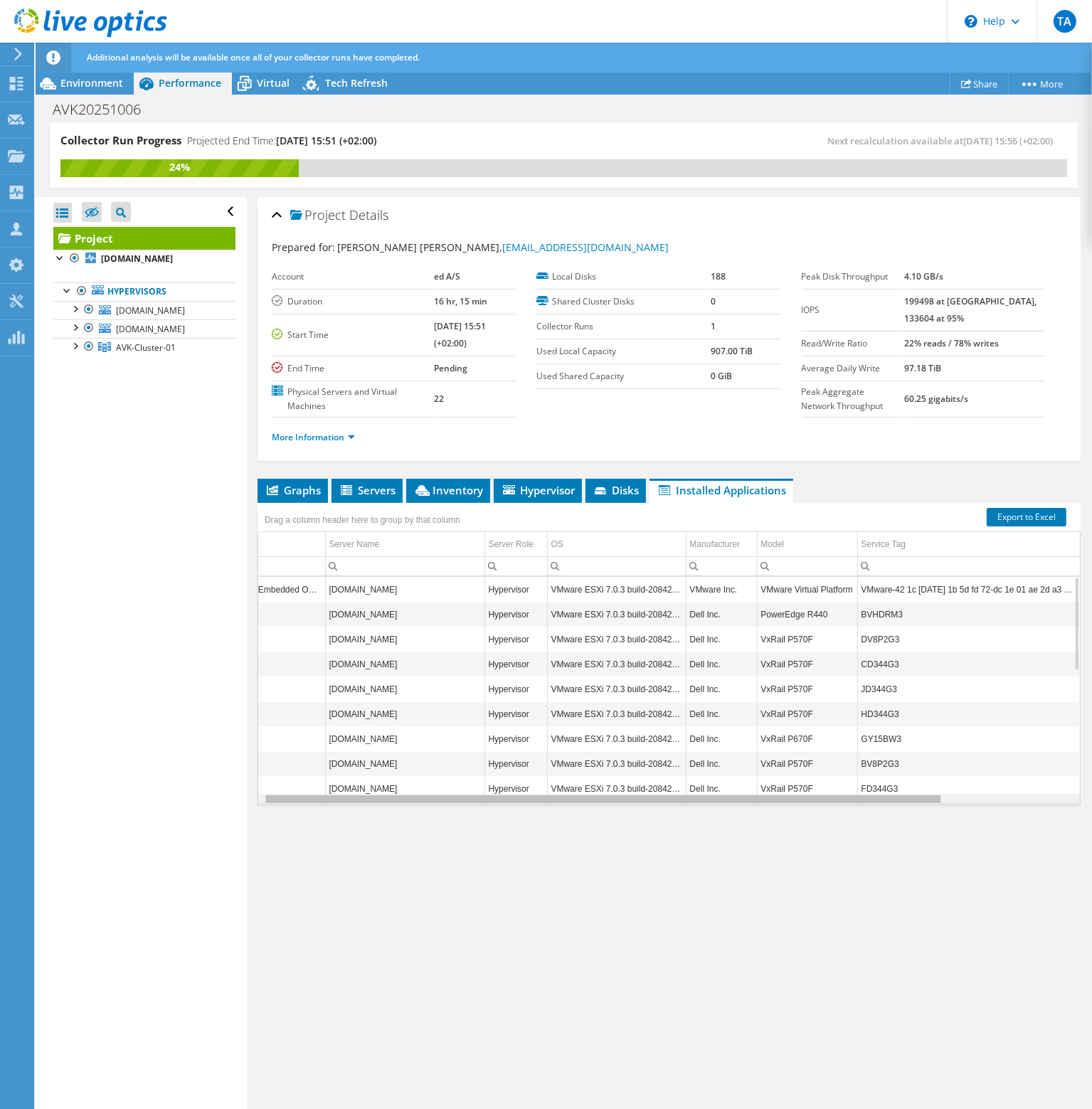
scroll to position [0, 7]
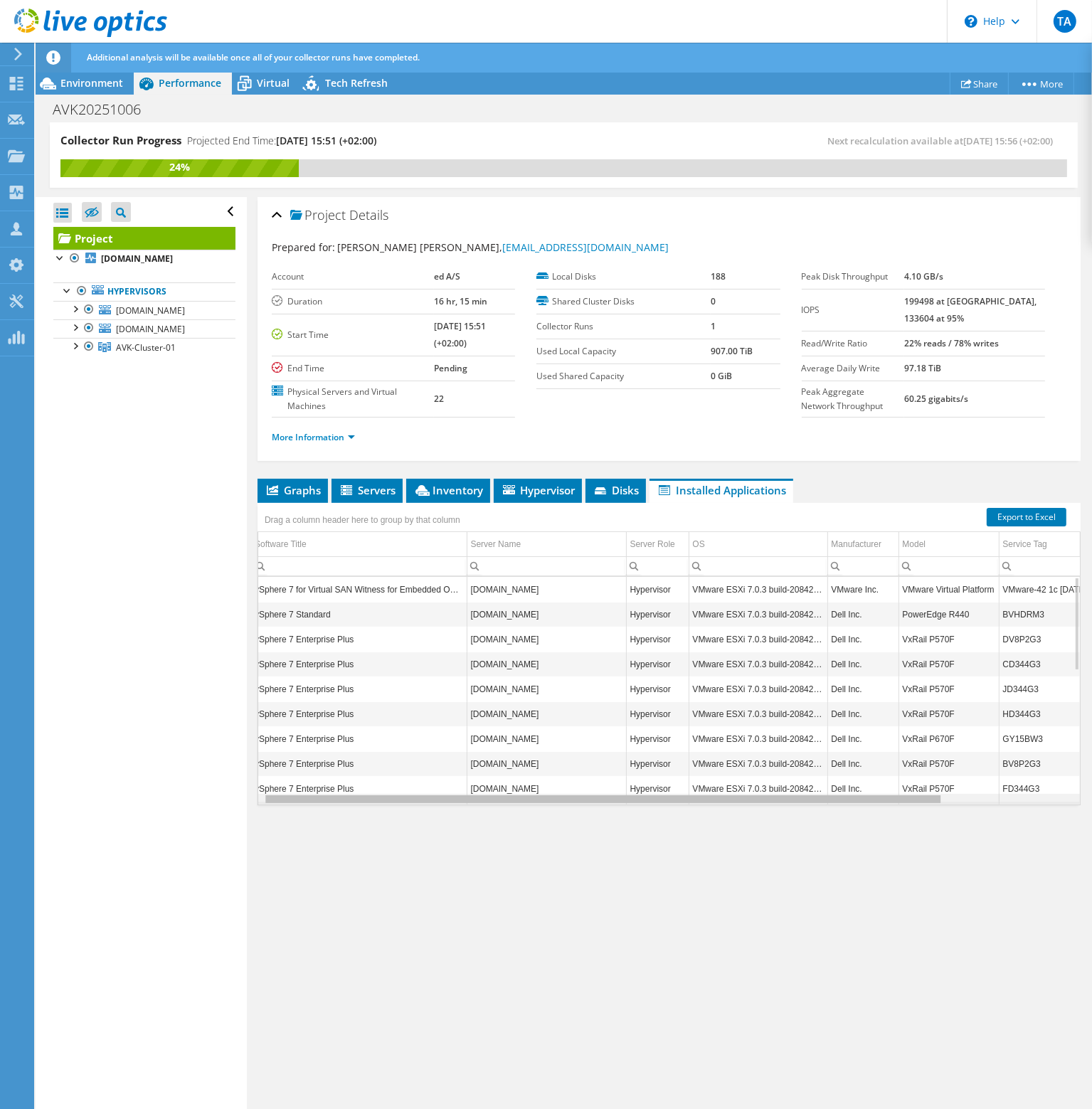
click at [359, 798] on div "Data grid" at bounding box center [669, 799] width 822 height 10
click at [264, 800] on div "Data grid" at bounding box center [603, 799] width 678 height 10
click at [263, 795] on div "Data grid" at bounding box center [669, 799] width 822 height 10
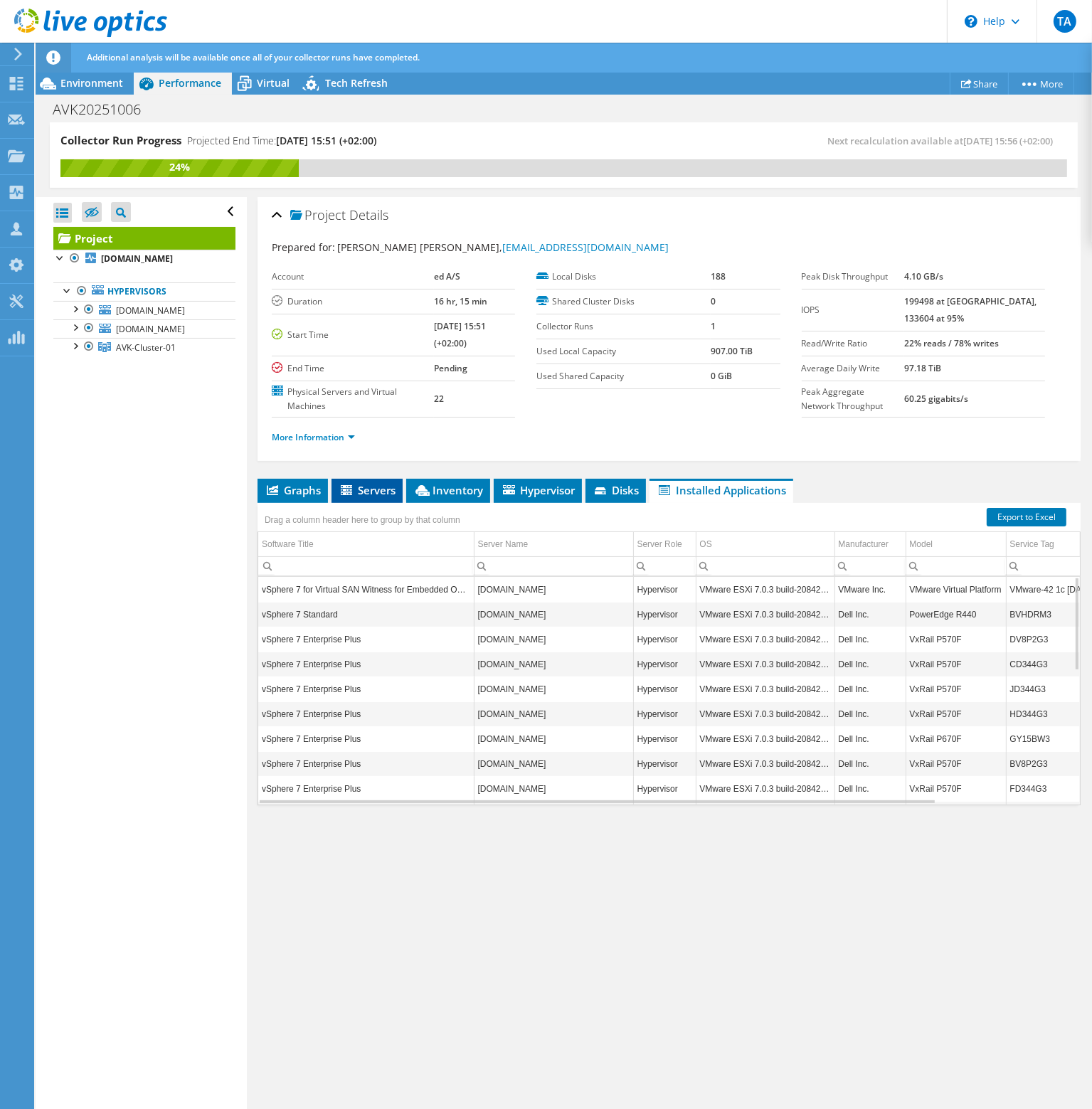
click at [364, 484] on span "Servers" at bounding box center [367, 490] width 57 height 14
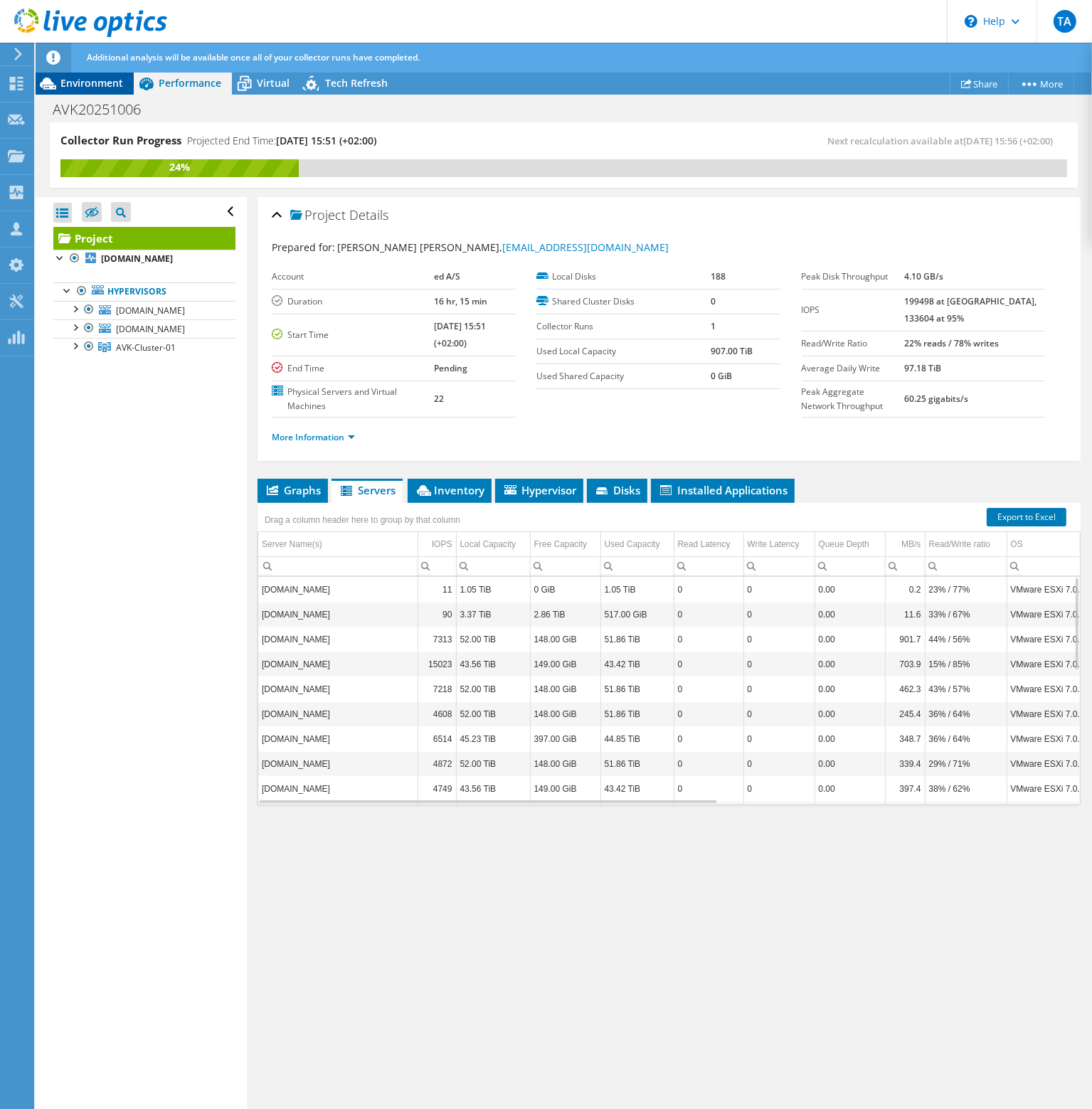
click at [93, 84] on span "Environment" at bounding box center [92, 83] width 63 height 14
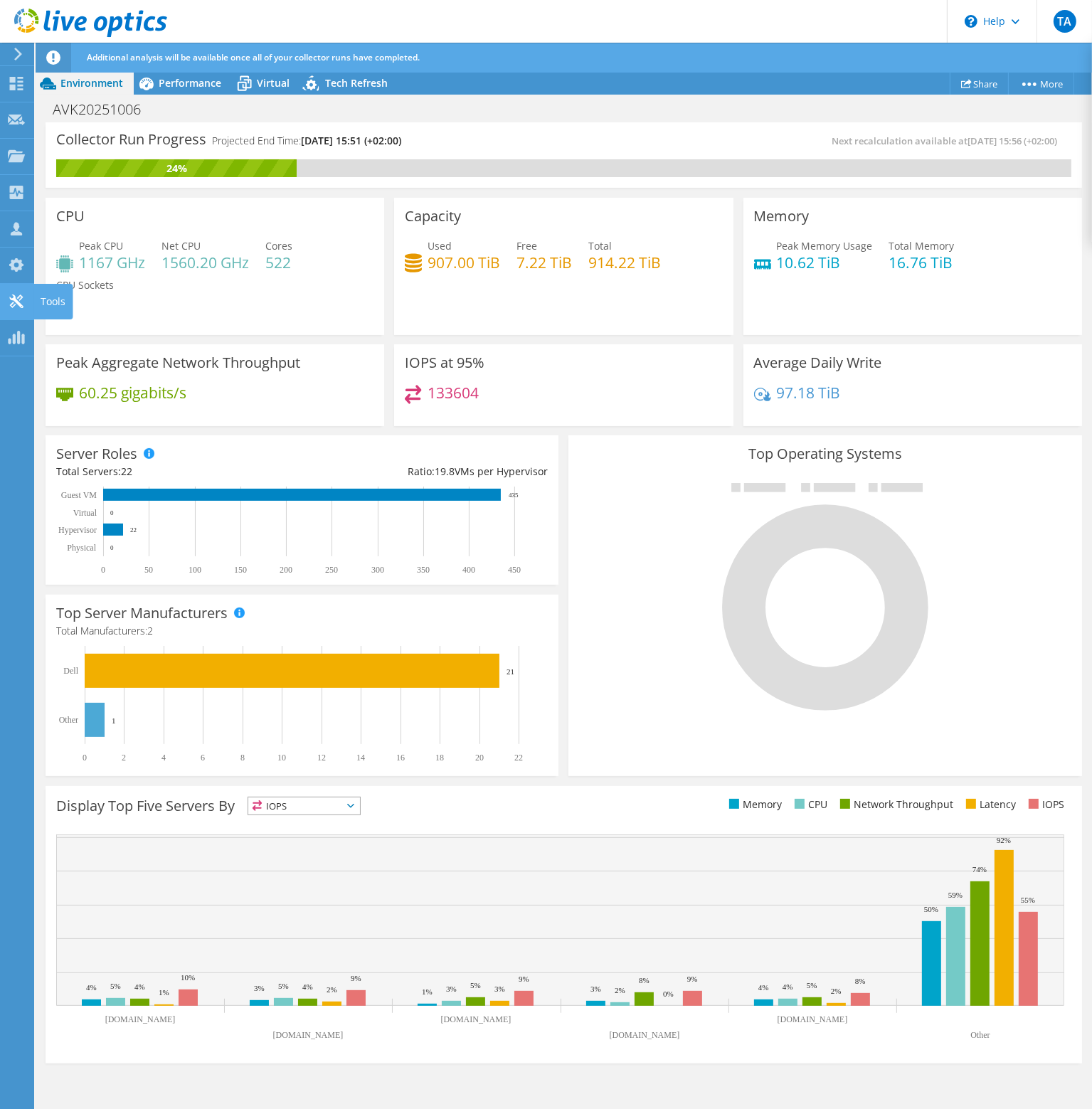
click at [10, 302] on icon at bounding box center [17, 302] width 17 height 14
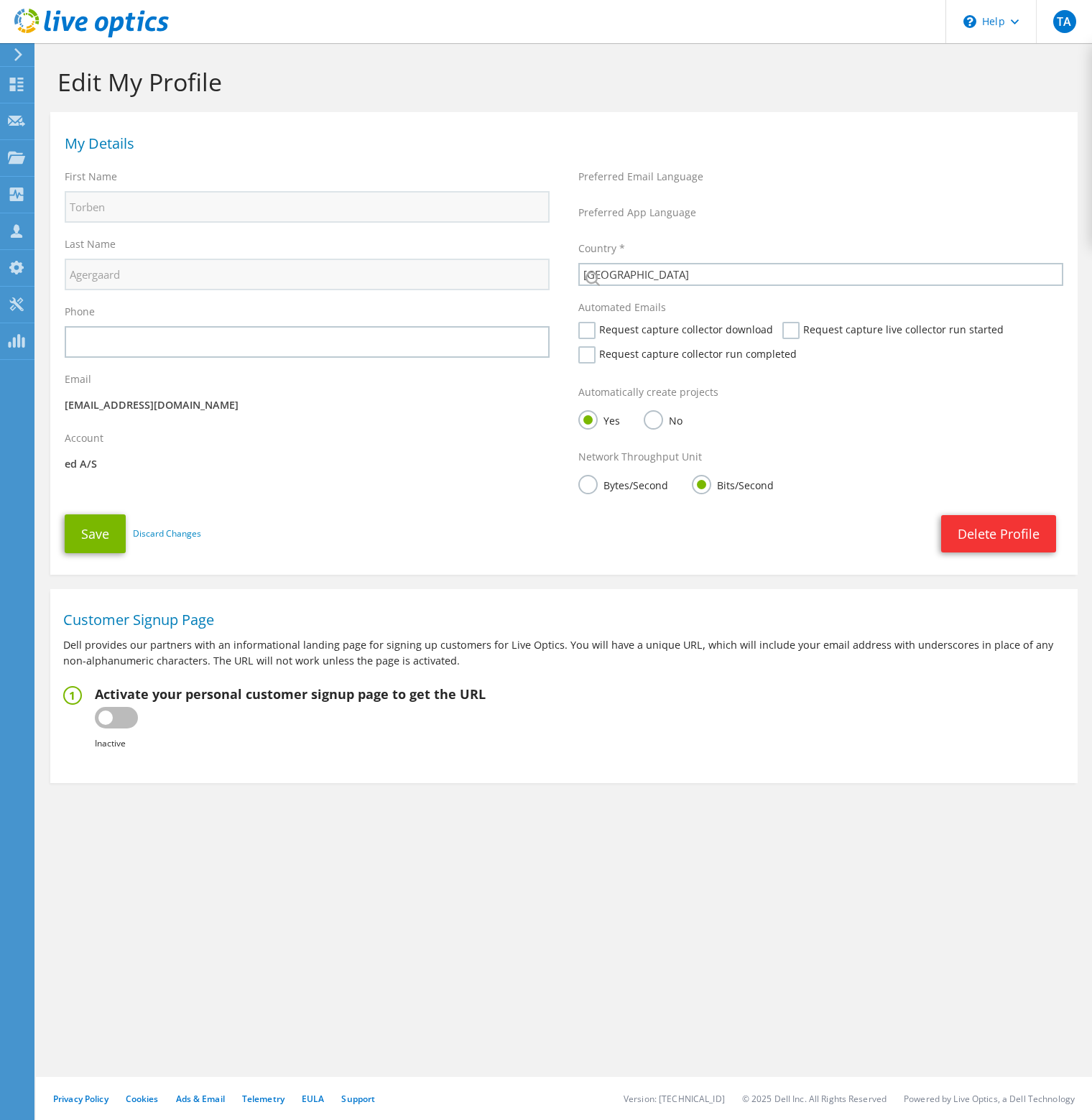
select select "58"
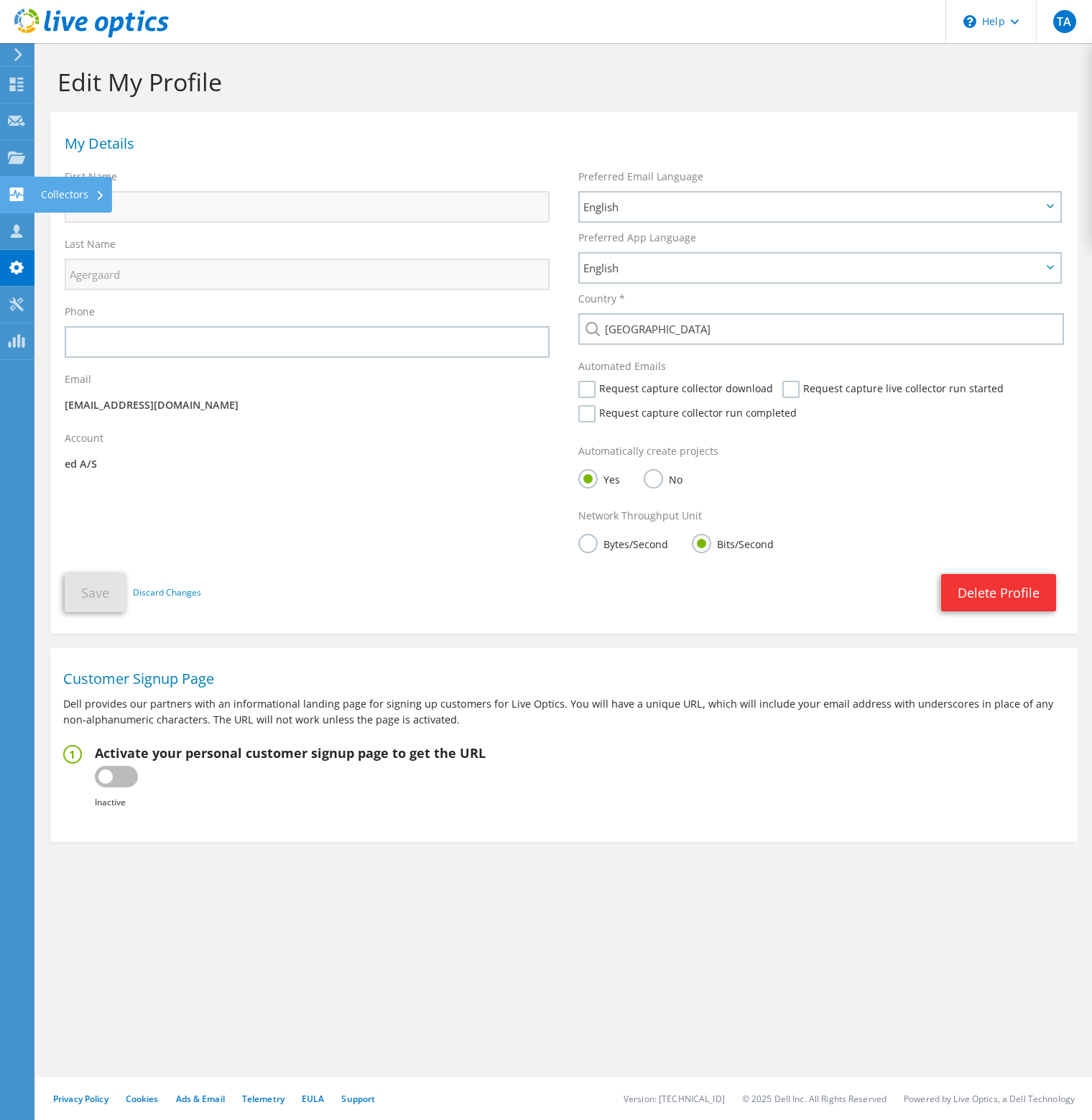
click at [21, 203] on div at bounding box center [17, 196] width 18 height 16
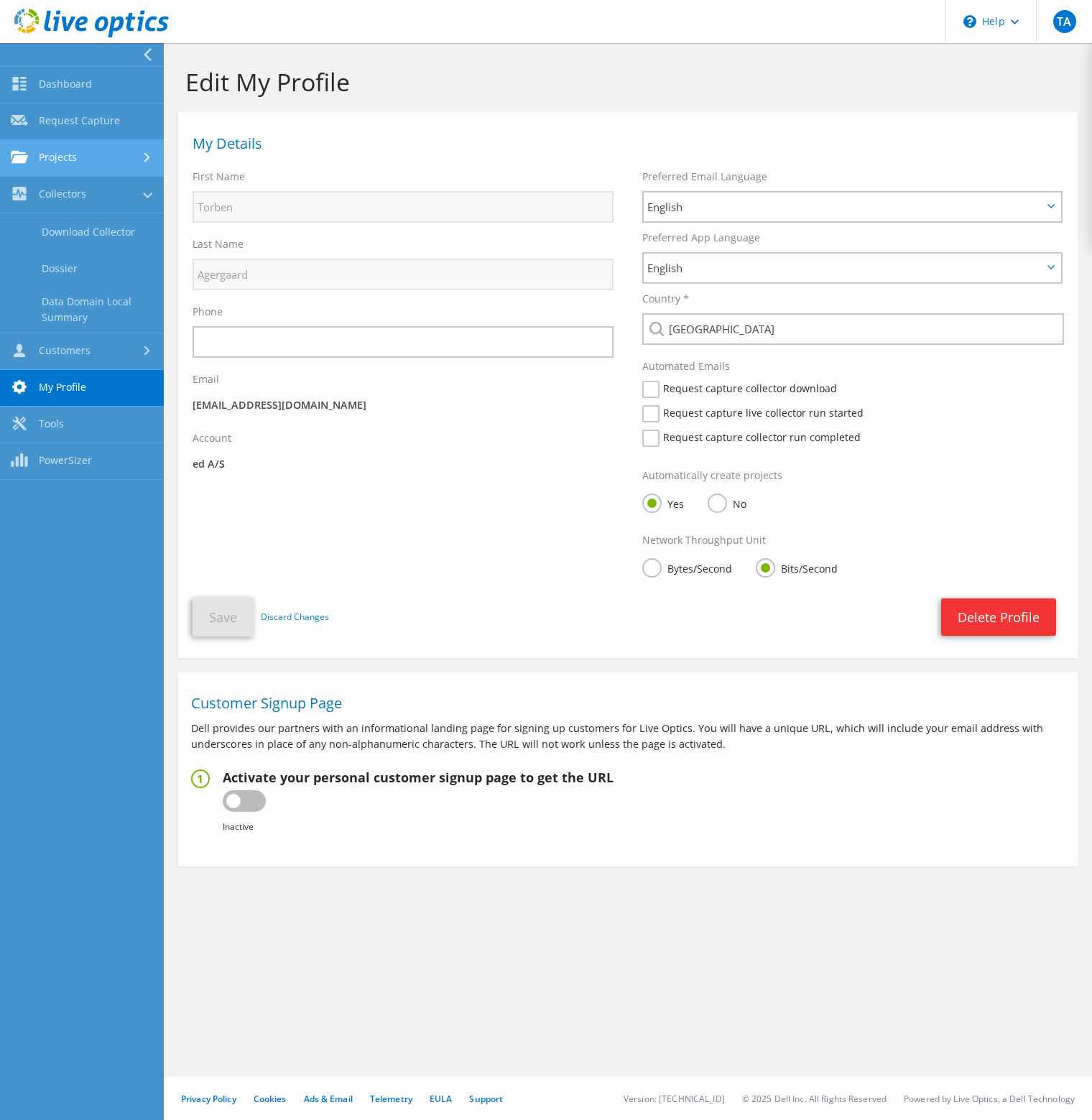
click at [61, 161] on link "Projects" at bounding box center [82, 159] width 164 height 37
click at [147, 50] on icon at bounding box center [147, 54] width 11 height 13
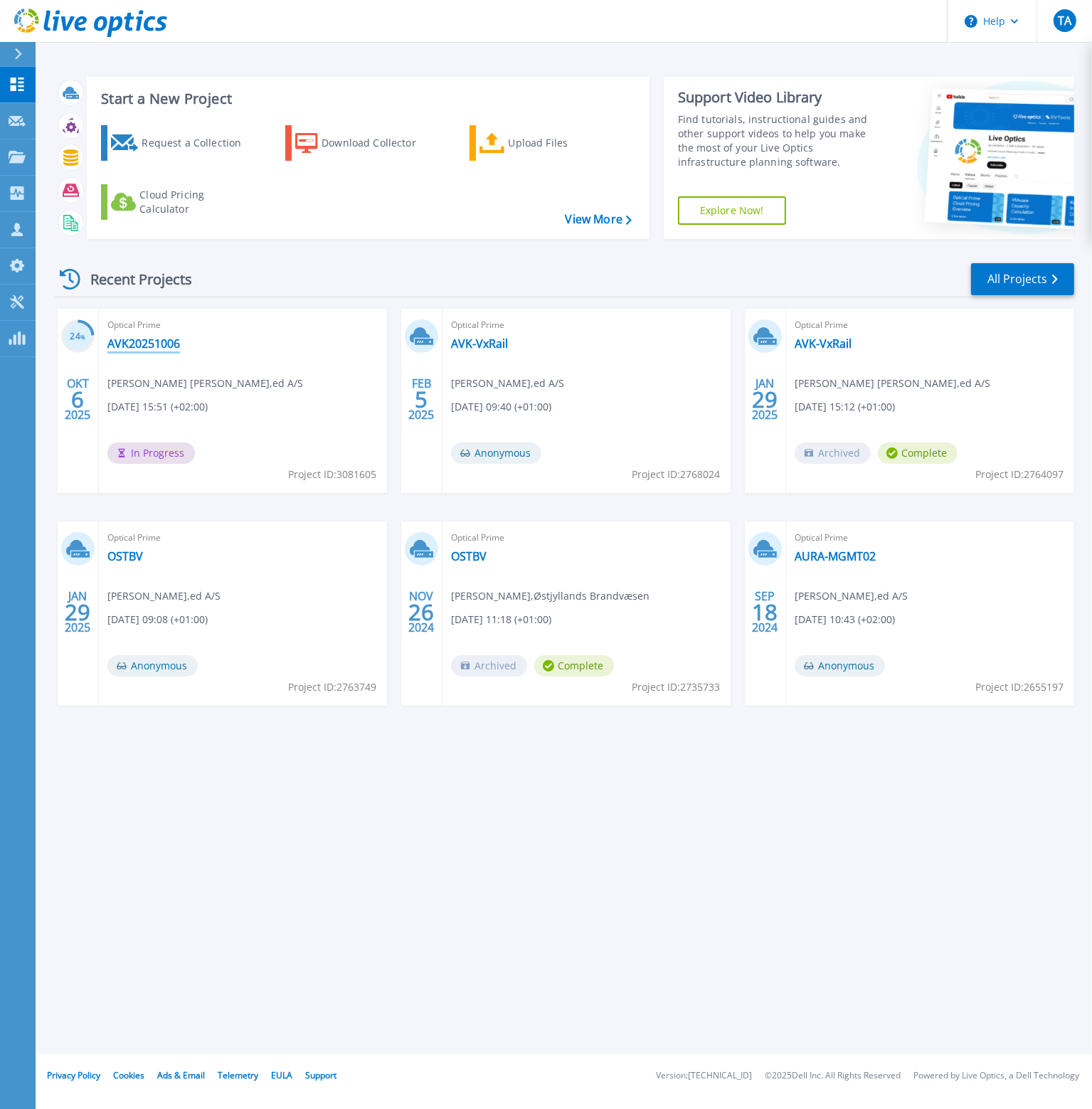
click at [146, 339] on link "AVK20251006" at bounding box center [143, 343] width 72 height 14
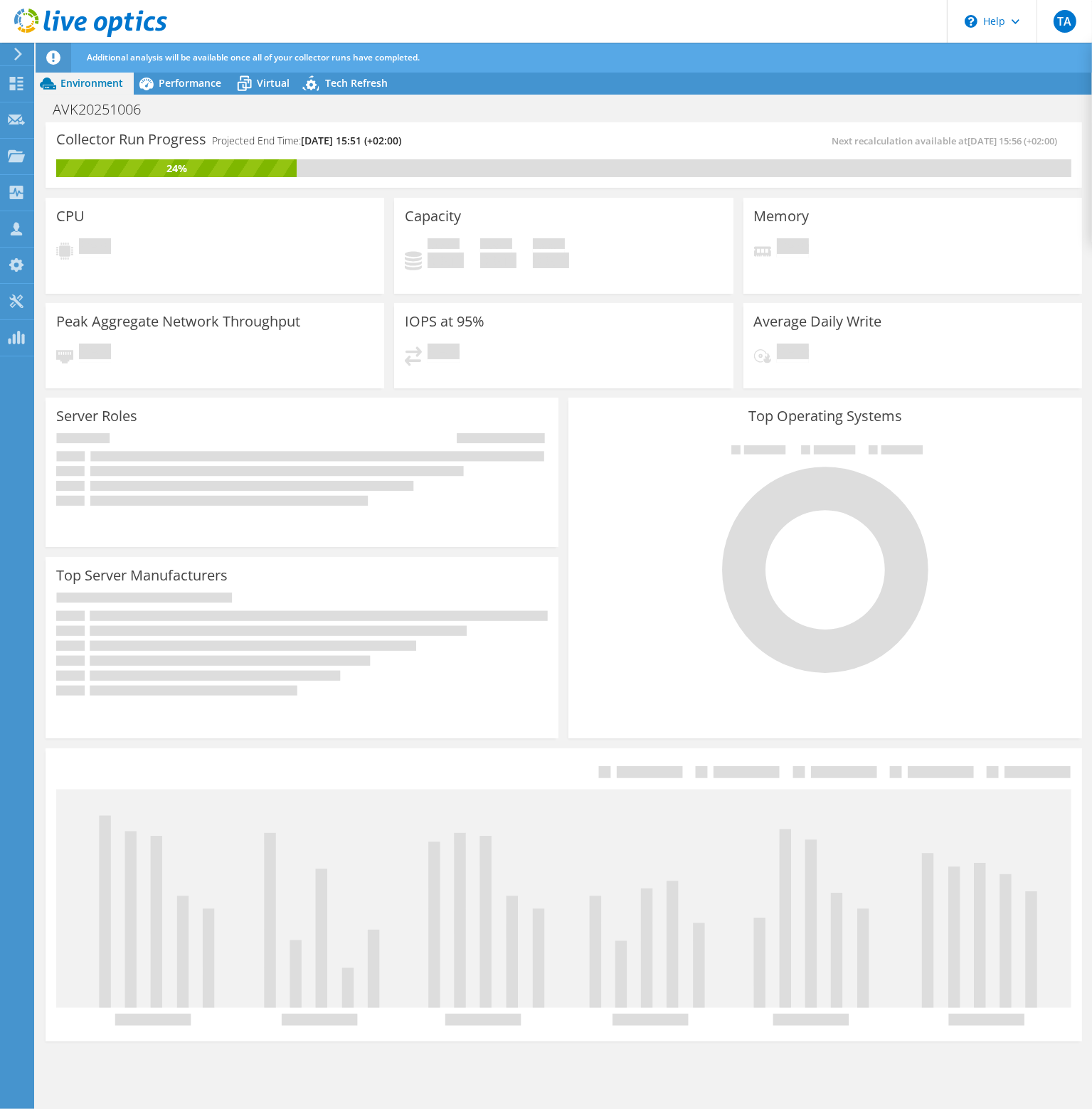
radio input "true"
radio input "false"
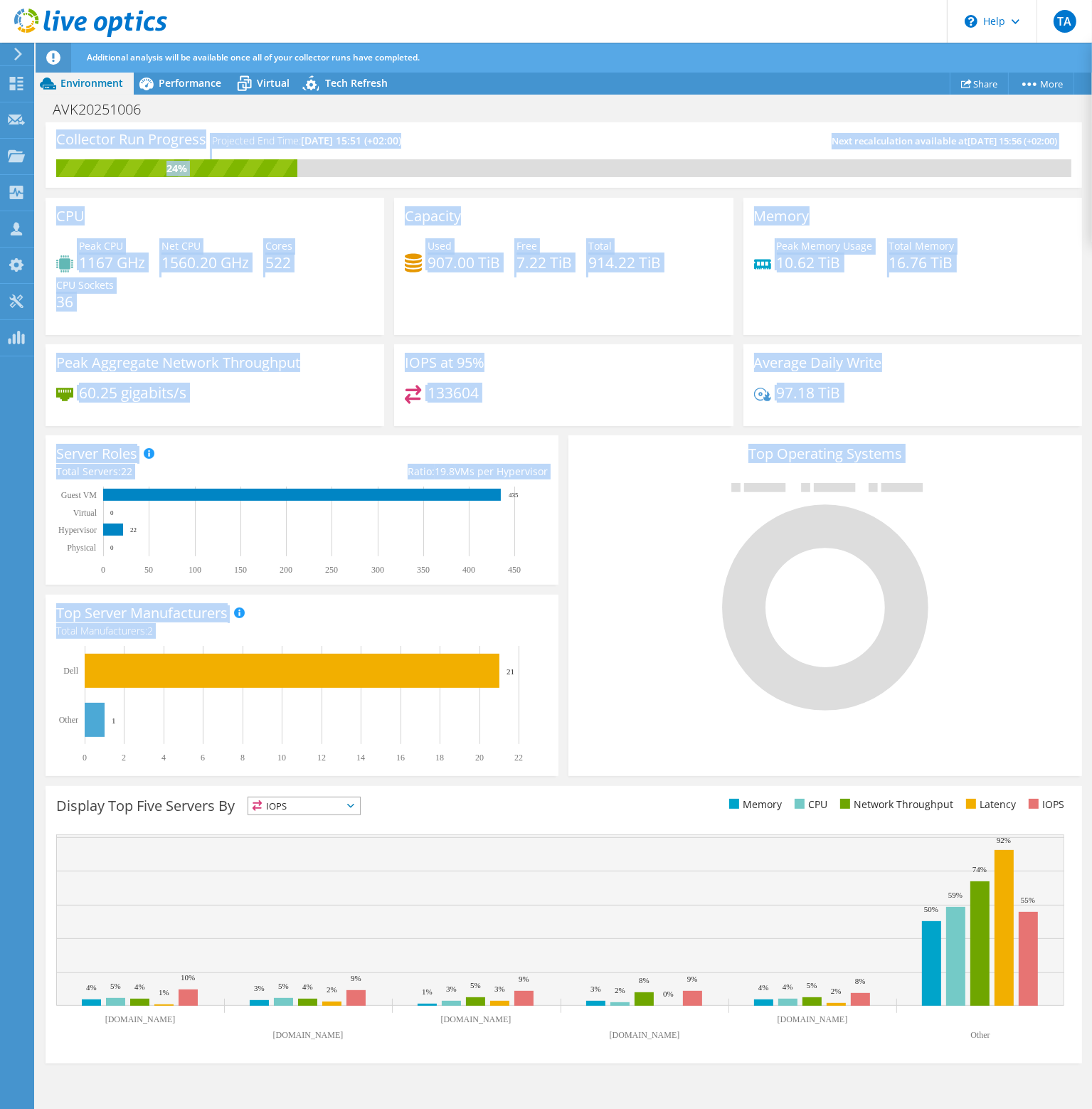
drag, startPoint x: 780, startPoint y: 101, endPoint x: 667, endPoint y: 471, distance: 386.9
click at [667, 471] on div "Project Actions Project Actions Share More Project Details" at bounding box center [563, 605] width 1056 height 1066
click at [651, 495] on div at bounding box center [825, 596] width 492 height 240
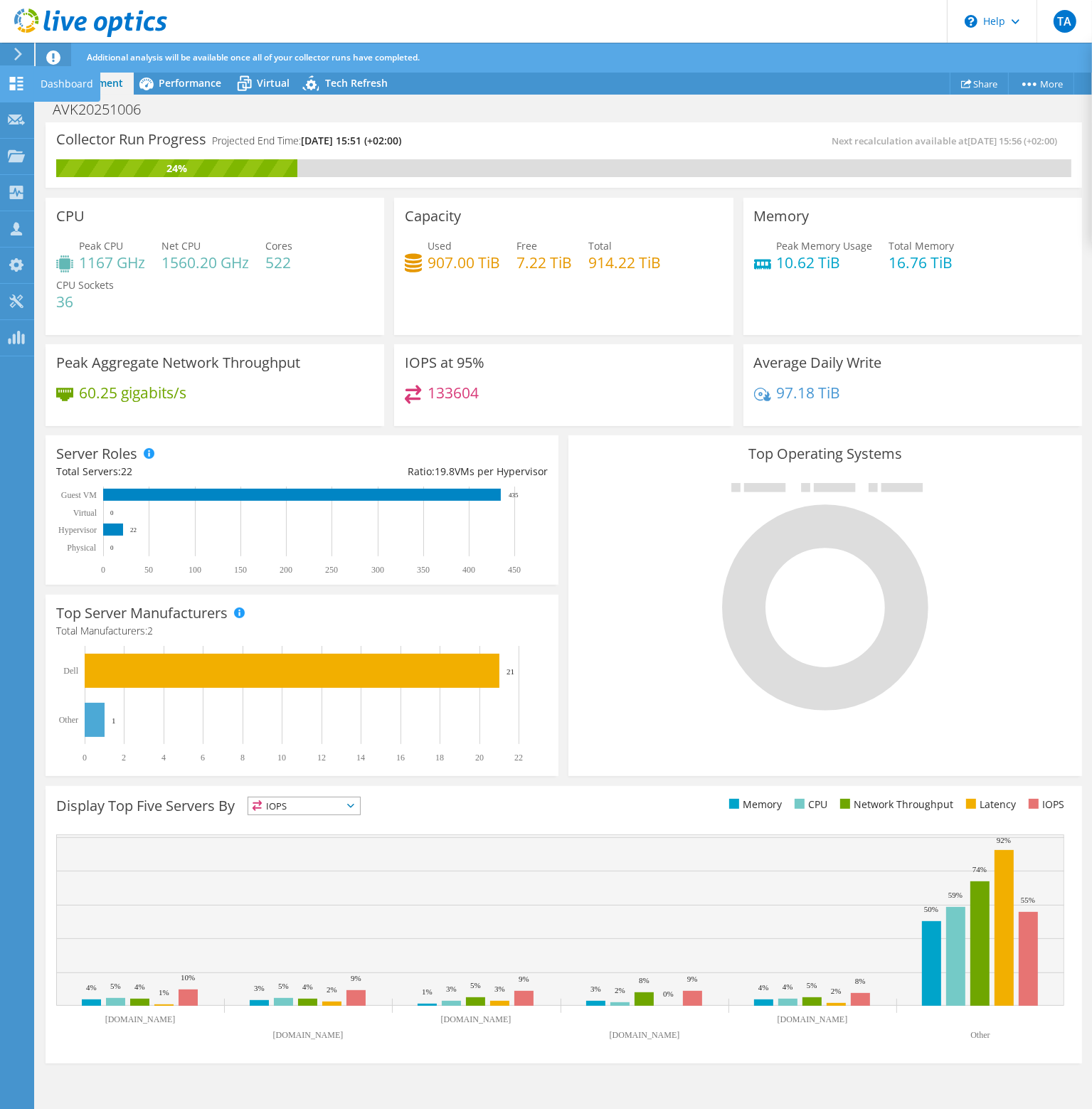
click at [17, 83] on icon at bounding box center [17, 83] width 17 height 14
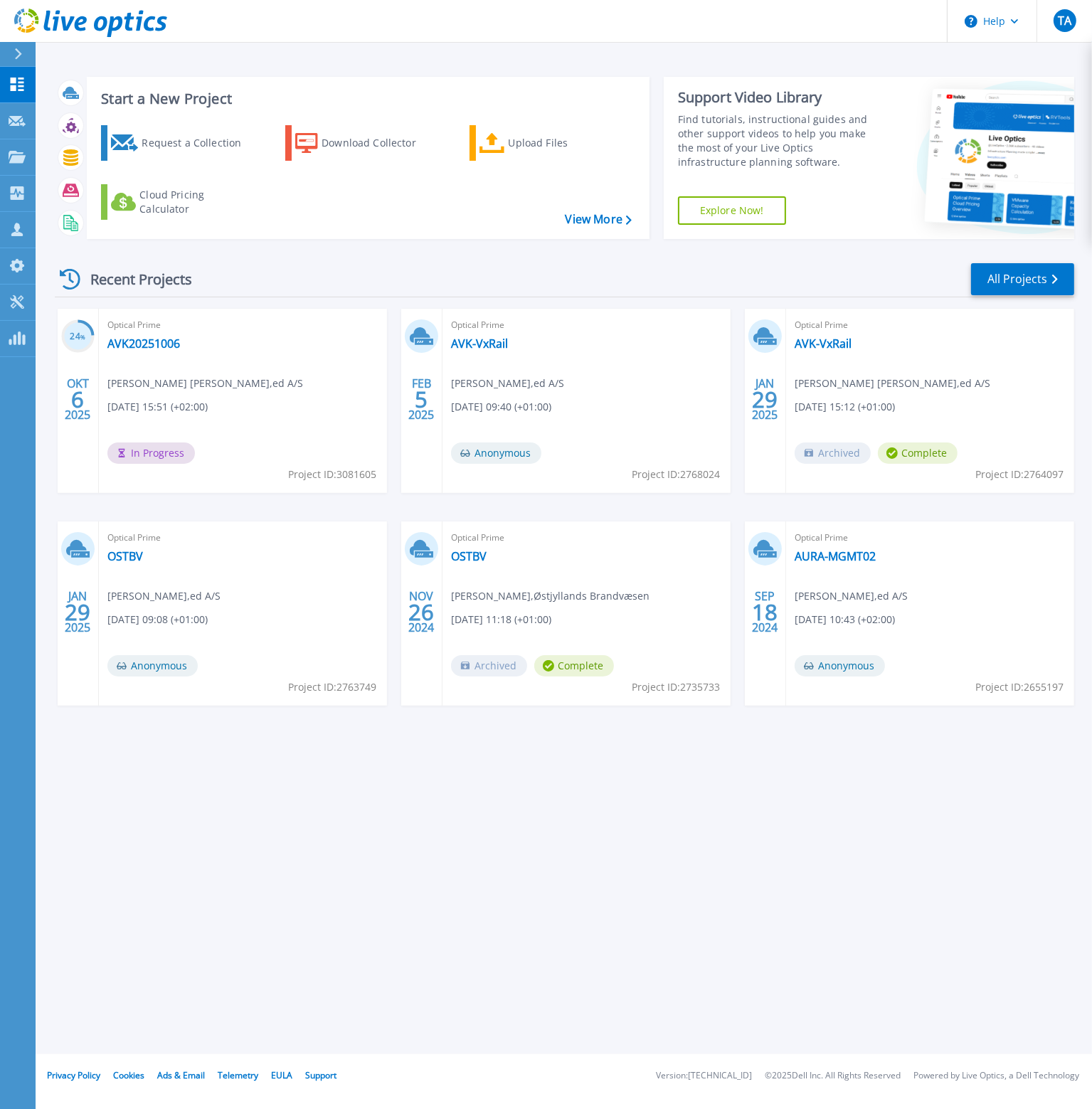
click at [350, 1006] on div "Start a New Project Request a Collection Download Collector Upload Files Cloud …" at bounding box center [563, 527] width 1056 height 1054
click at [394, 66] on div "Start a New Project Request a Collection Download Collector Upload Files Cloud …" at bounding box center [564, 157] width 1020 height 185
click at [156, 938] on div "Start a New Project Request a Collection Download Collector Upload Files Cloud …" at bounding box center [563, 527] width 1056 height 1054
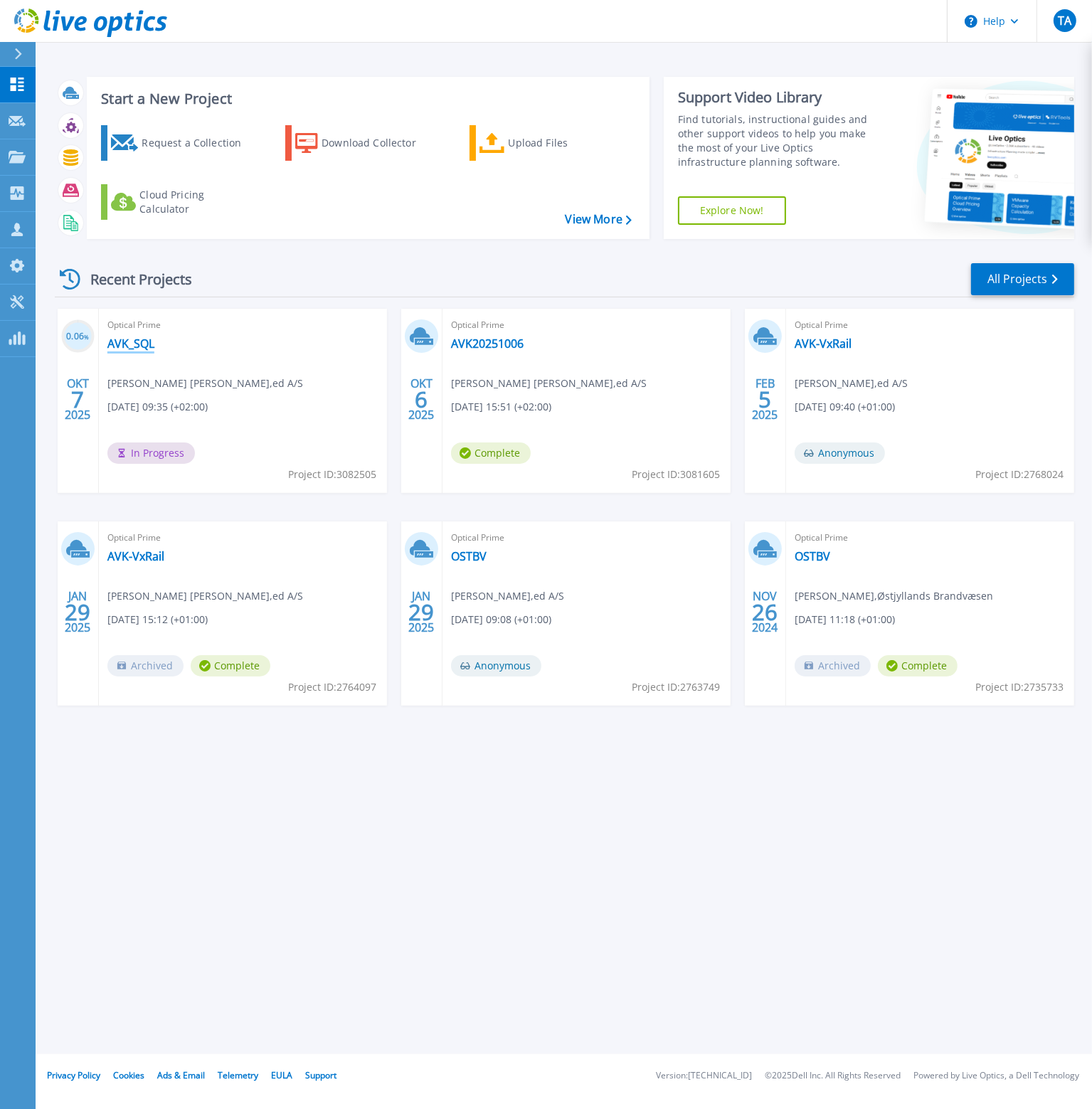
click at [148, 347] on link "AVK_SQL" at bounding box center [131, 343] width 47 height 14
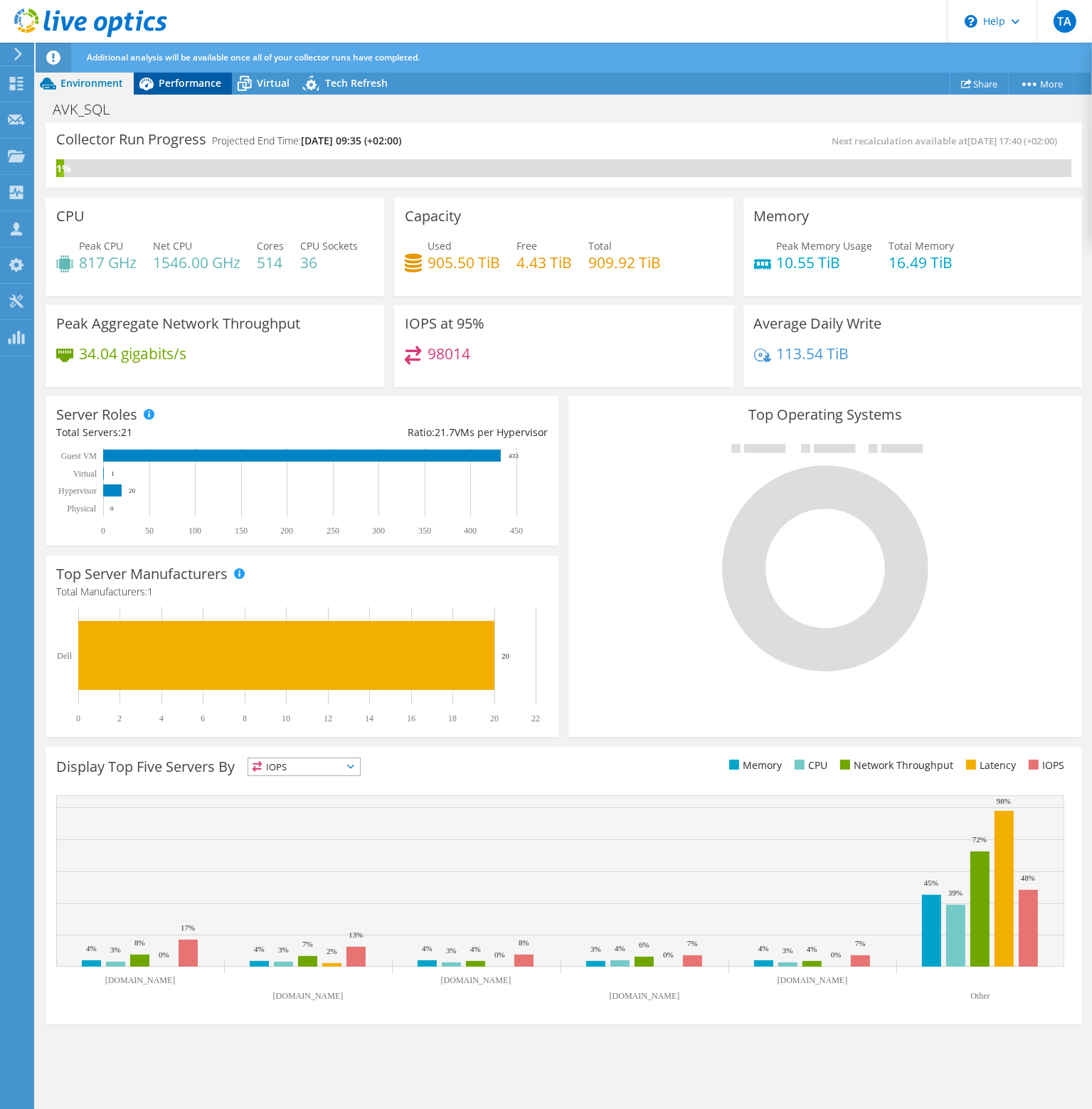
click at [178, 76] on span "Performance" at bounding box center [190, 83] width 63 height 14
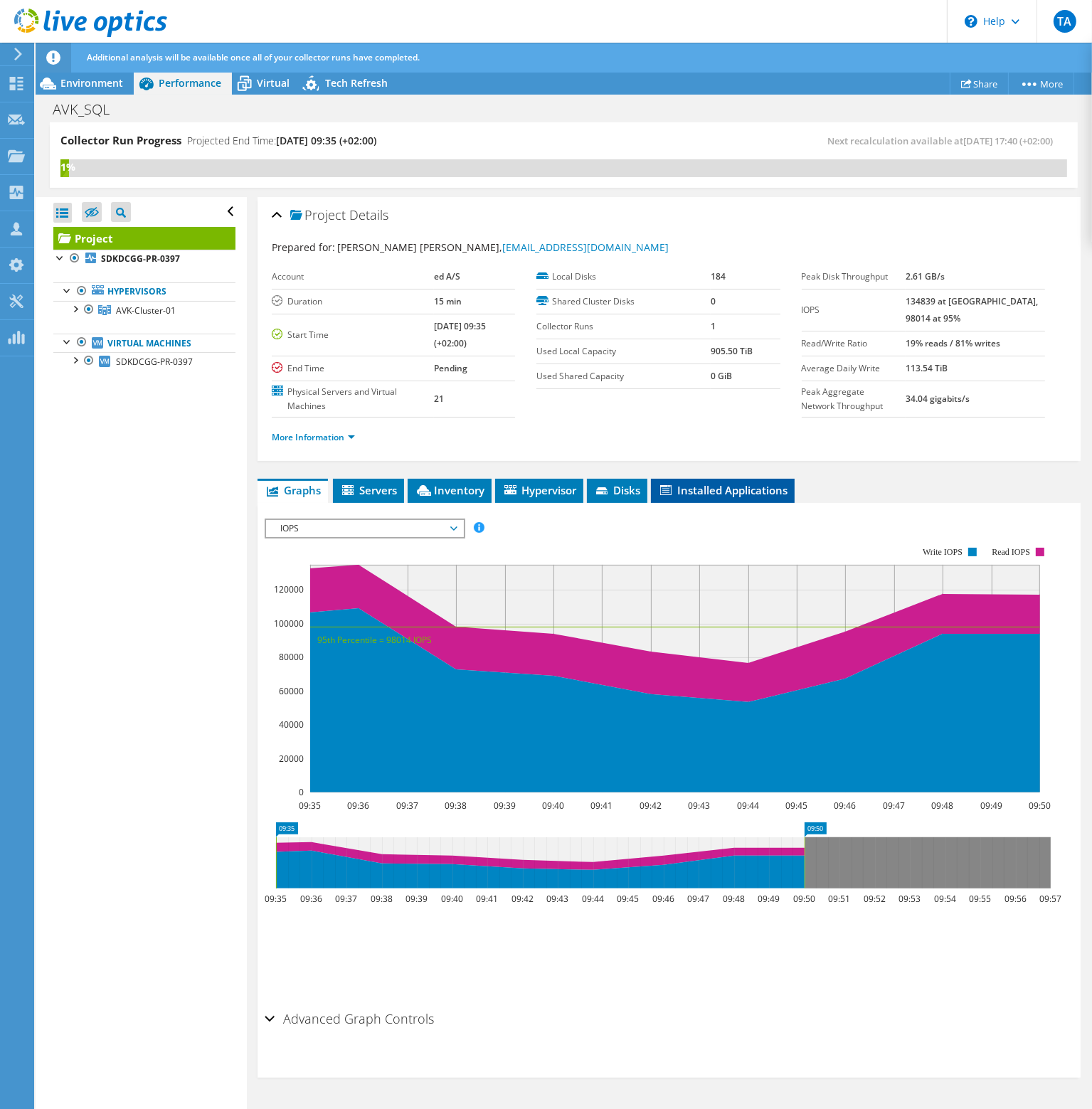
click at [725, 484] on span "Installed Applications" at bounding box center [722, 490] width 130 height 14
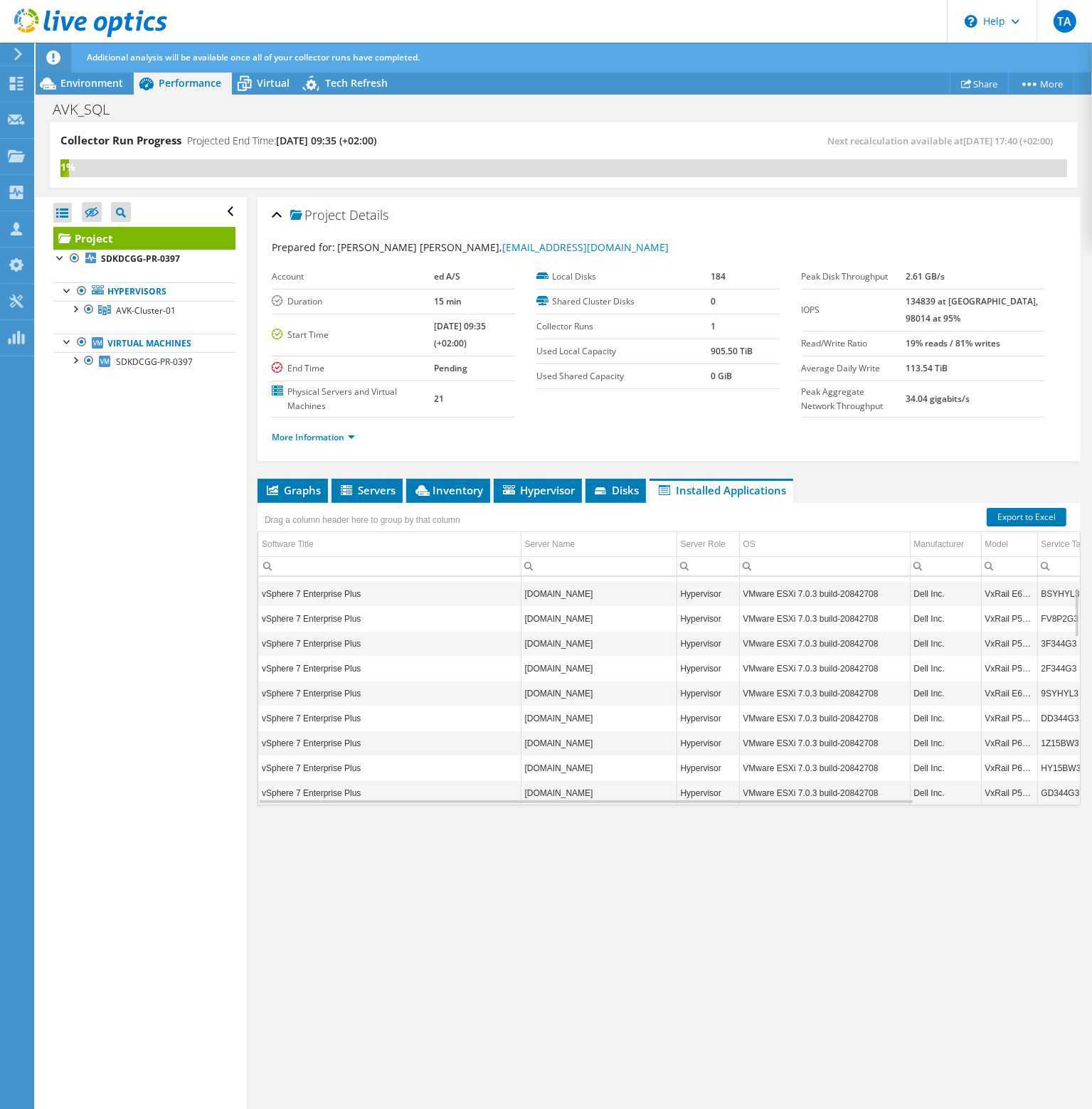
scroll to position [50, 0]
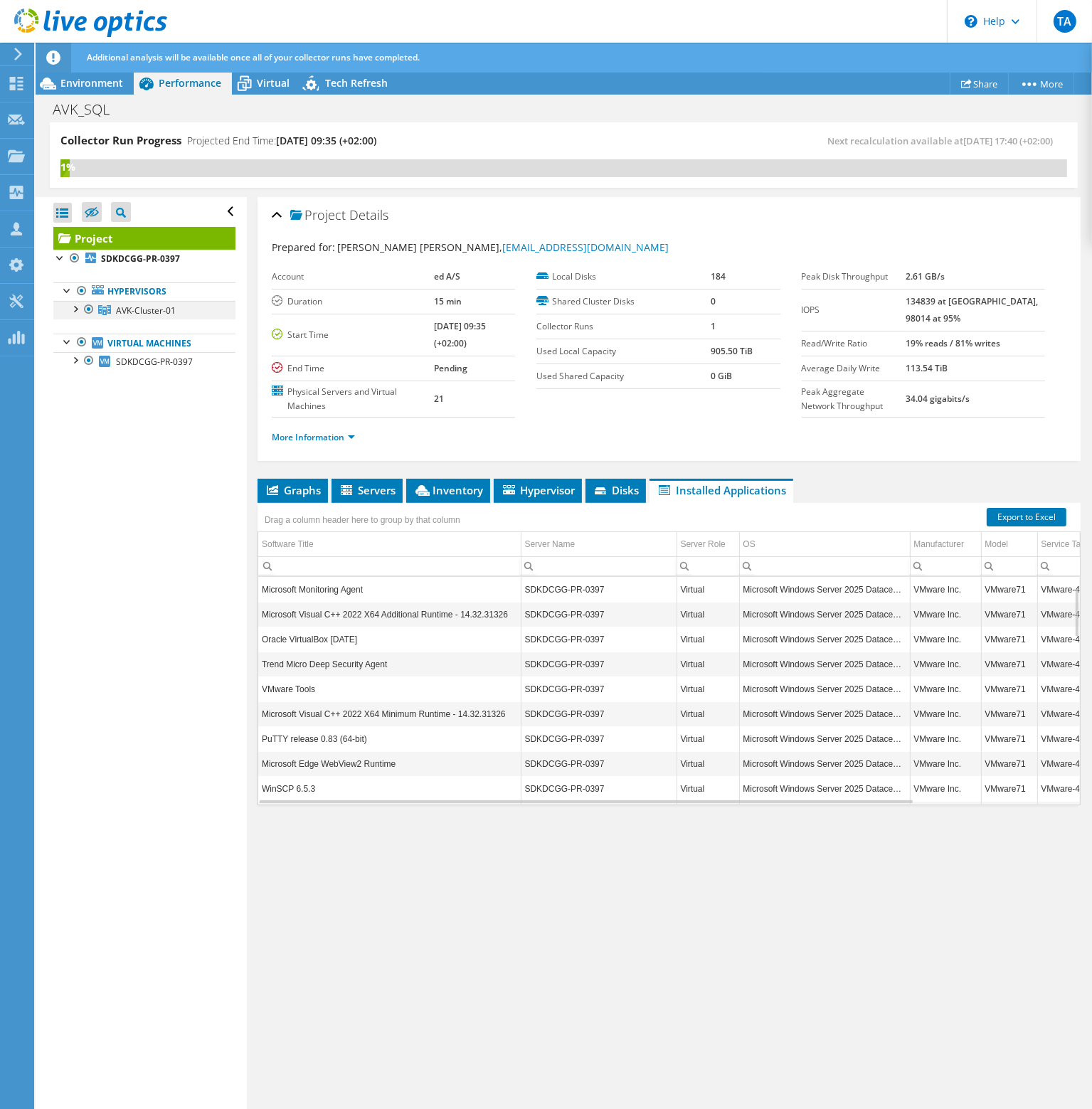
click at [74, 308] on div at bounding box center [75, 308] width 14 height 14
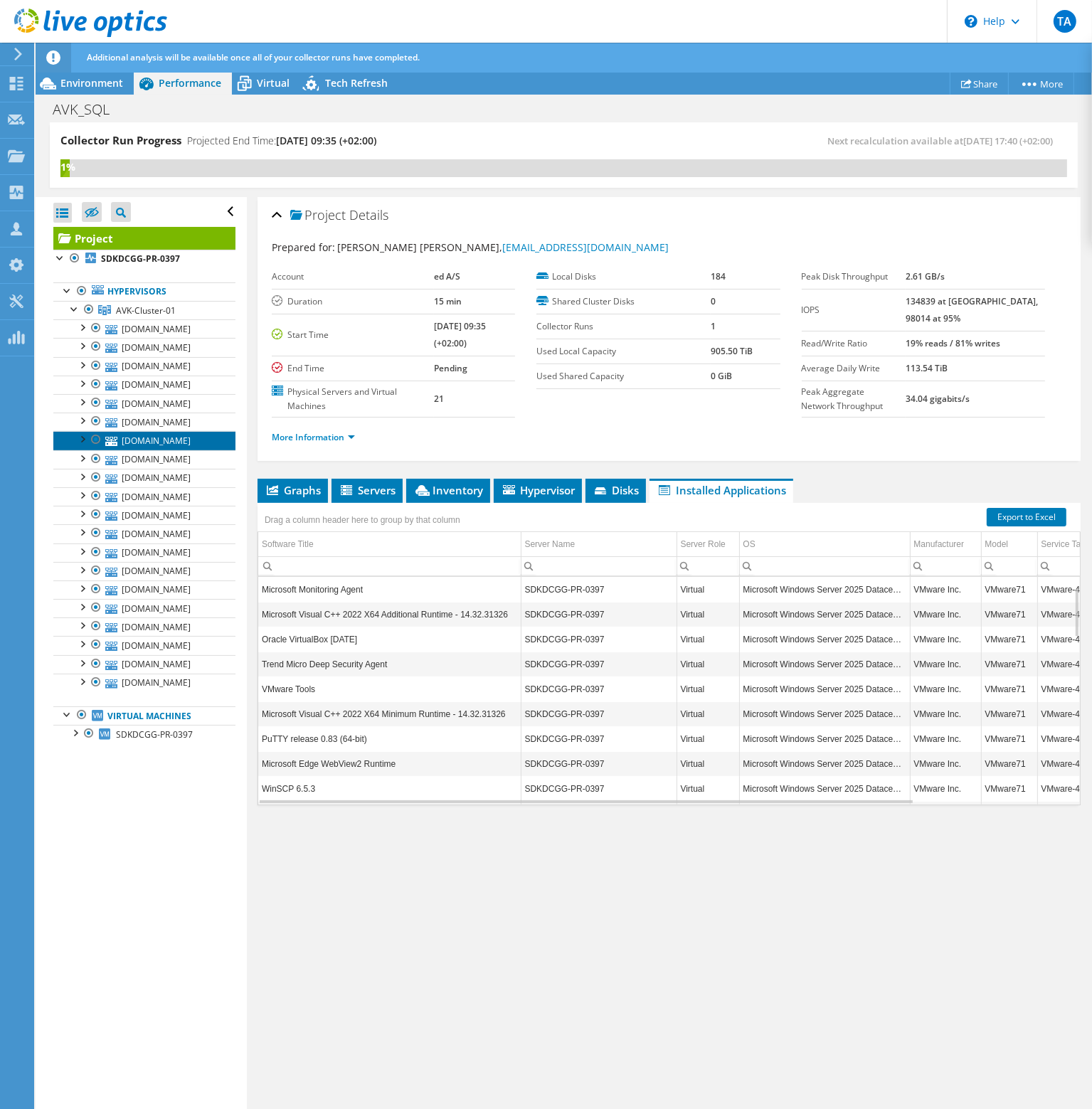
click at [148, 449] on link "[DOMAIN_NAME]" at bounding box center [144, 440] width 183 height 18
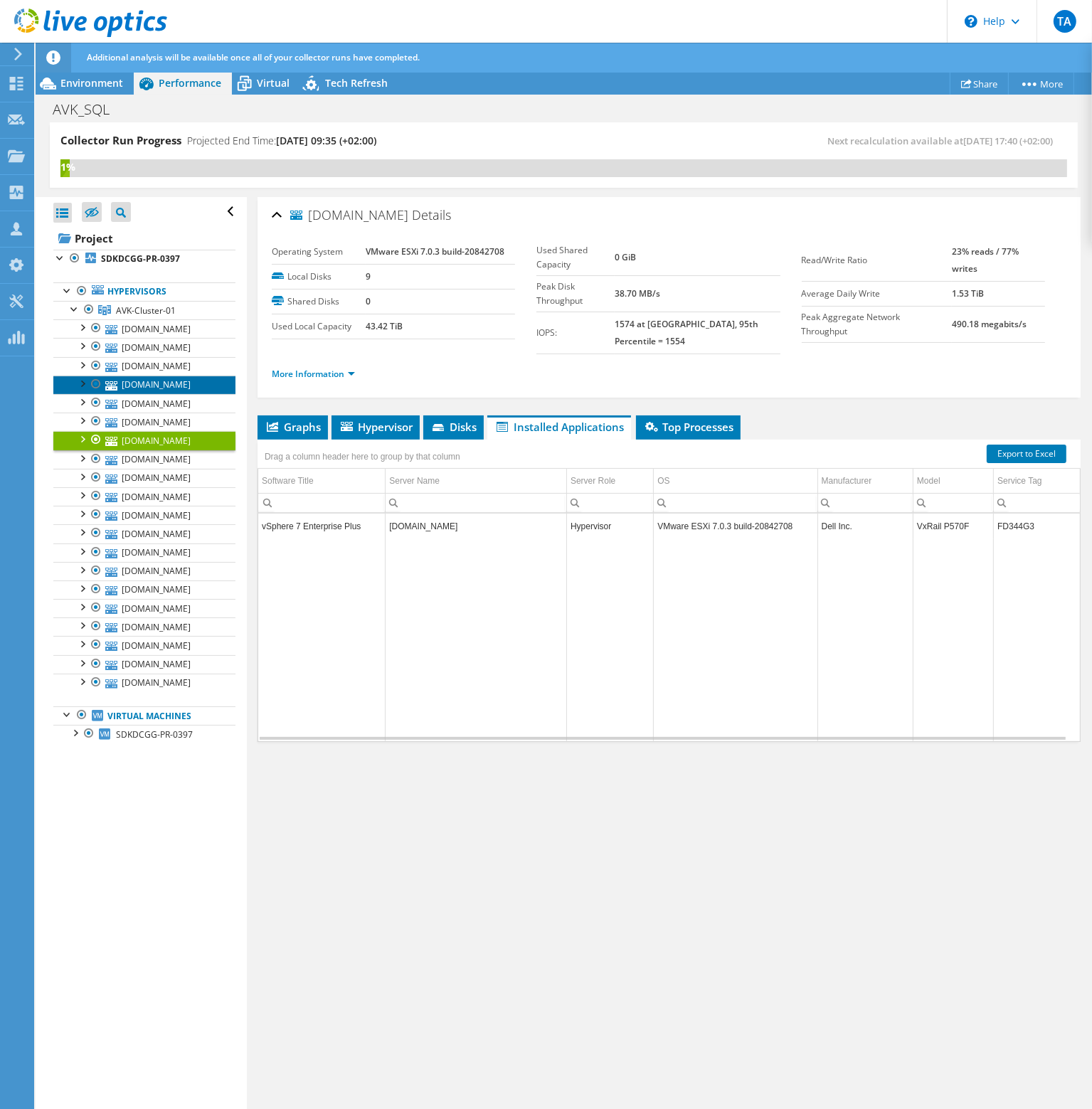
click at [150, 394] on link "[DOMAIN_NAME]" at bounding box center [144, 384] width 183 height 18
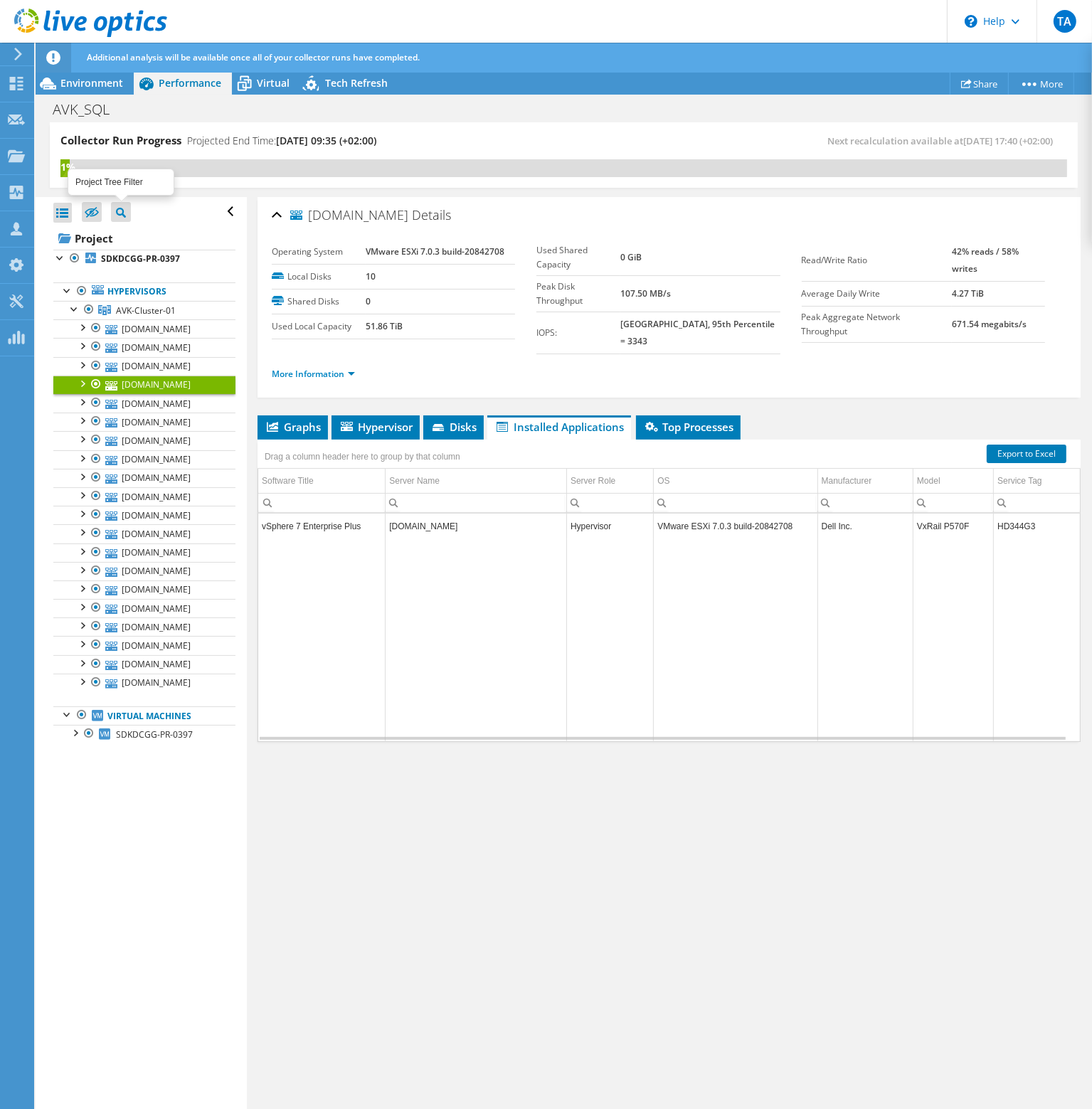
click at [117, 204] on div at bounding box center [120, 210] width 10 height 17
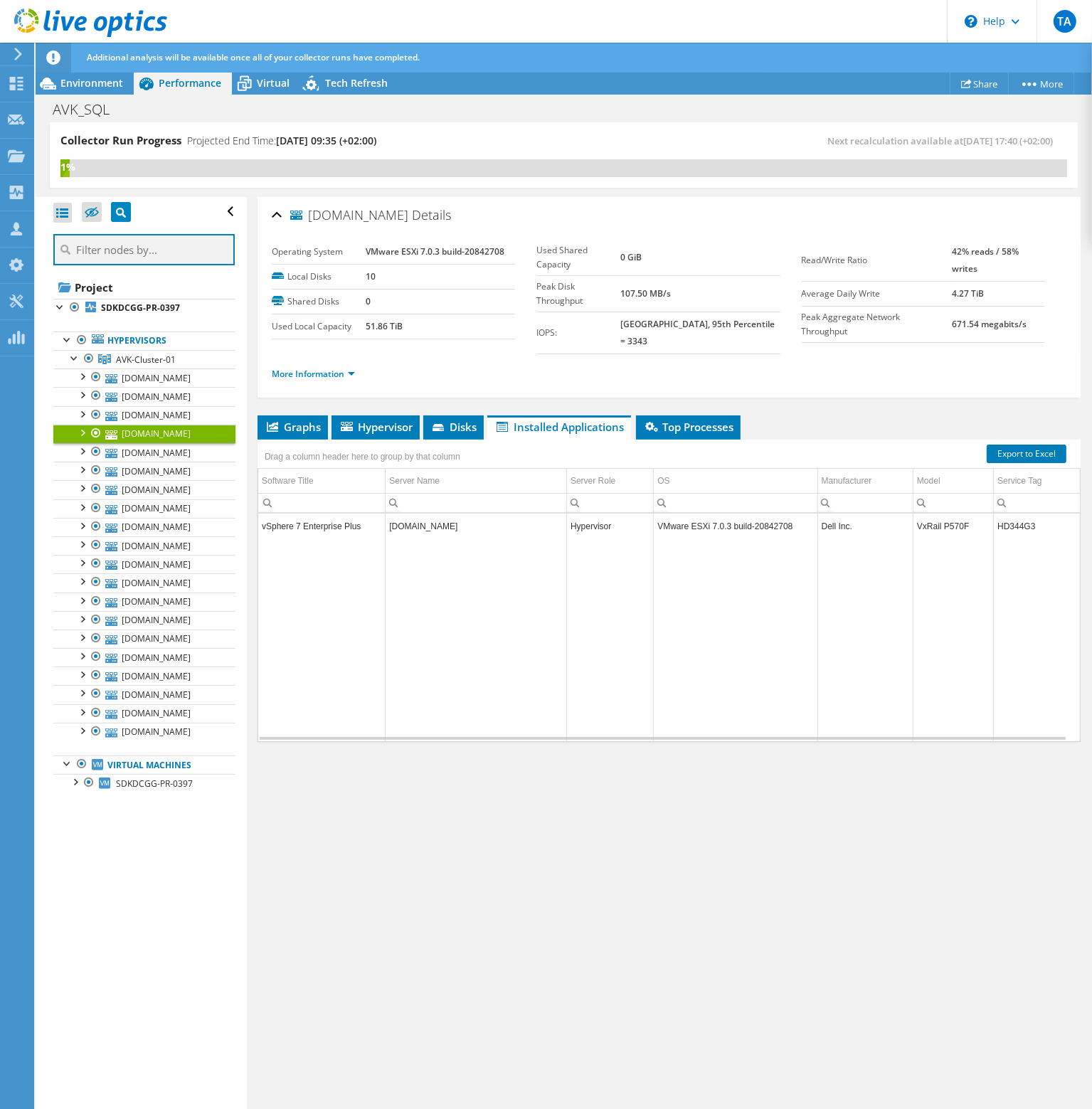
click at [167, 250] on input "text" at bounding box center [143, 249] width 182 height 31
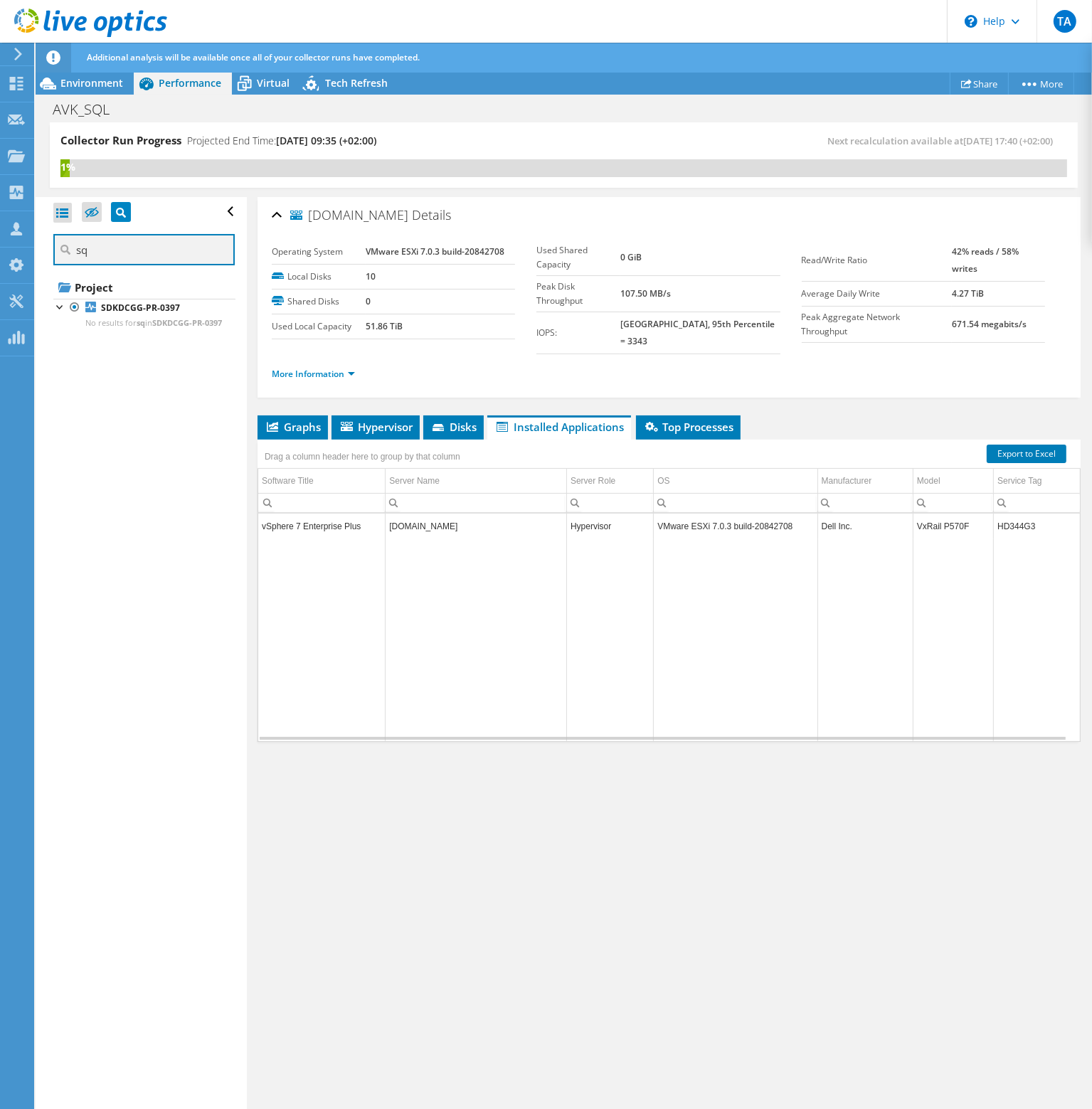
type input "s"
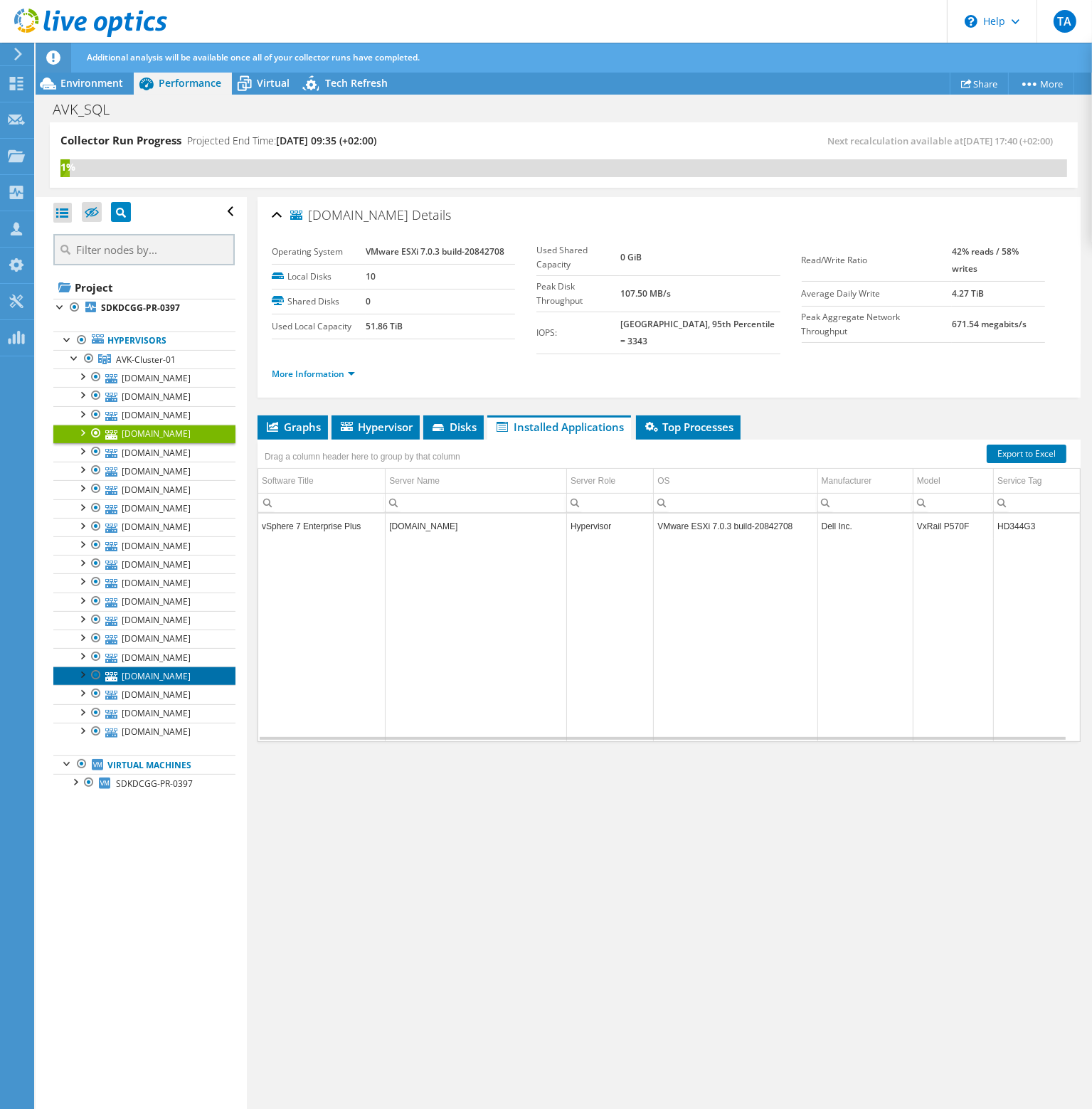
click at [170, 685] on link "[DOMAIN_NAME]" at bounding box center [144, 675] width 183 height 18
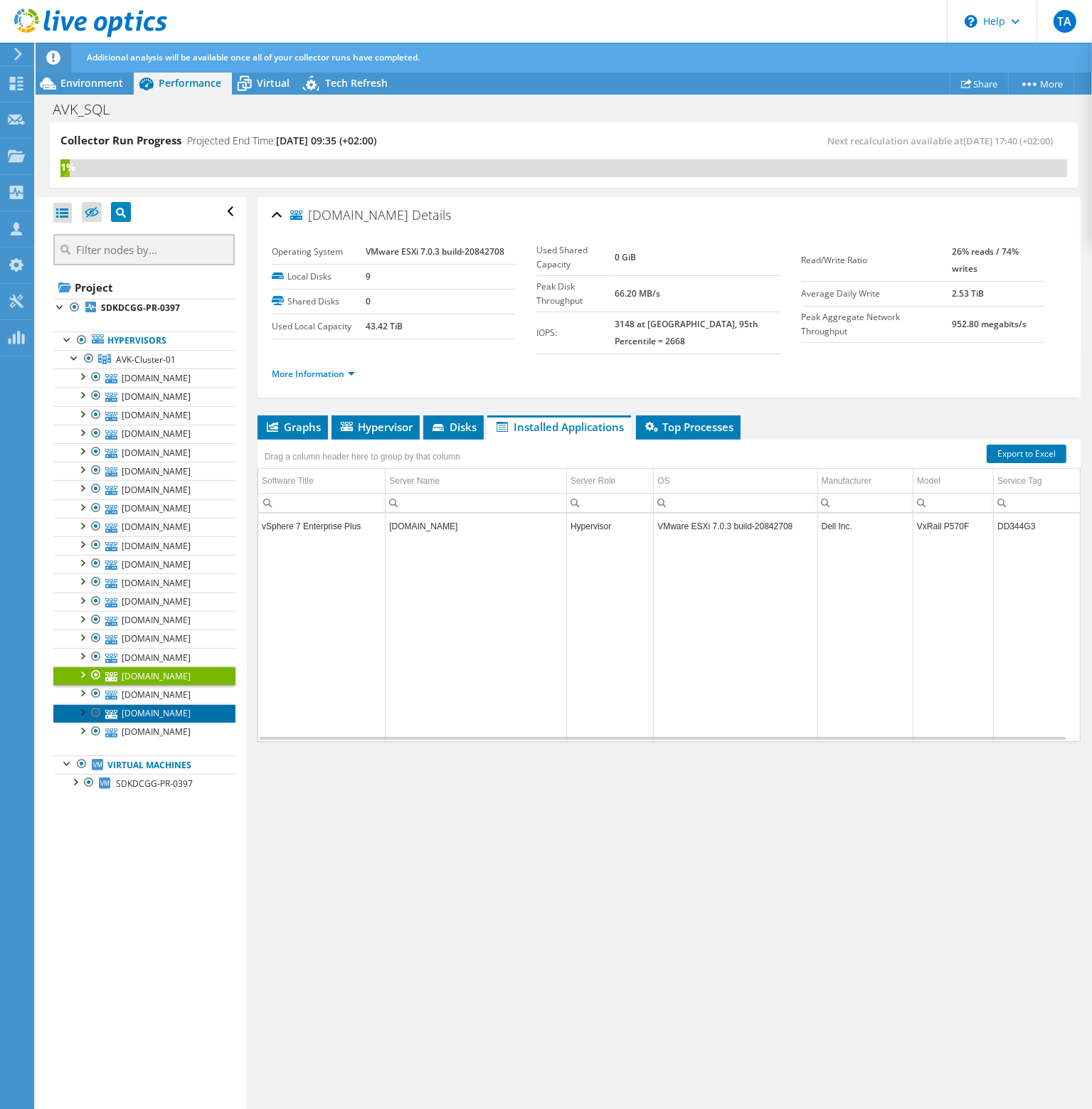
click at [167, 723] on link "[DOMAIN_NAME]" at bounding box center [144, 713] width 183 height 18
click at [174, 703] on link "[DOMAIN_NAME]" at bounding box center [144, 694] width 183 height 18
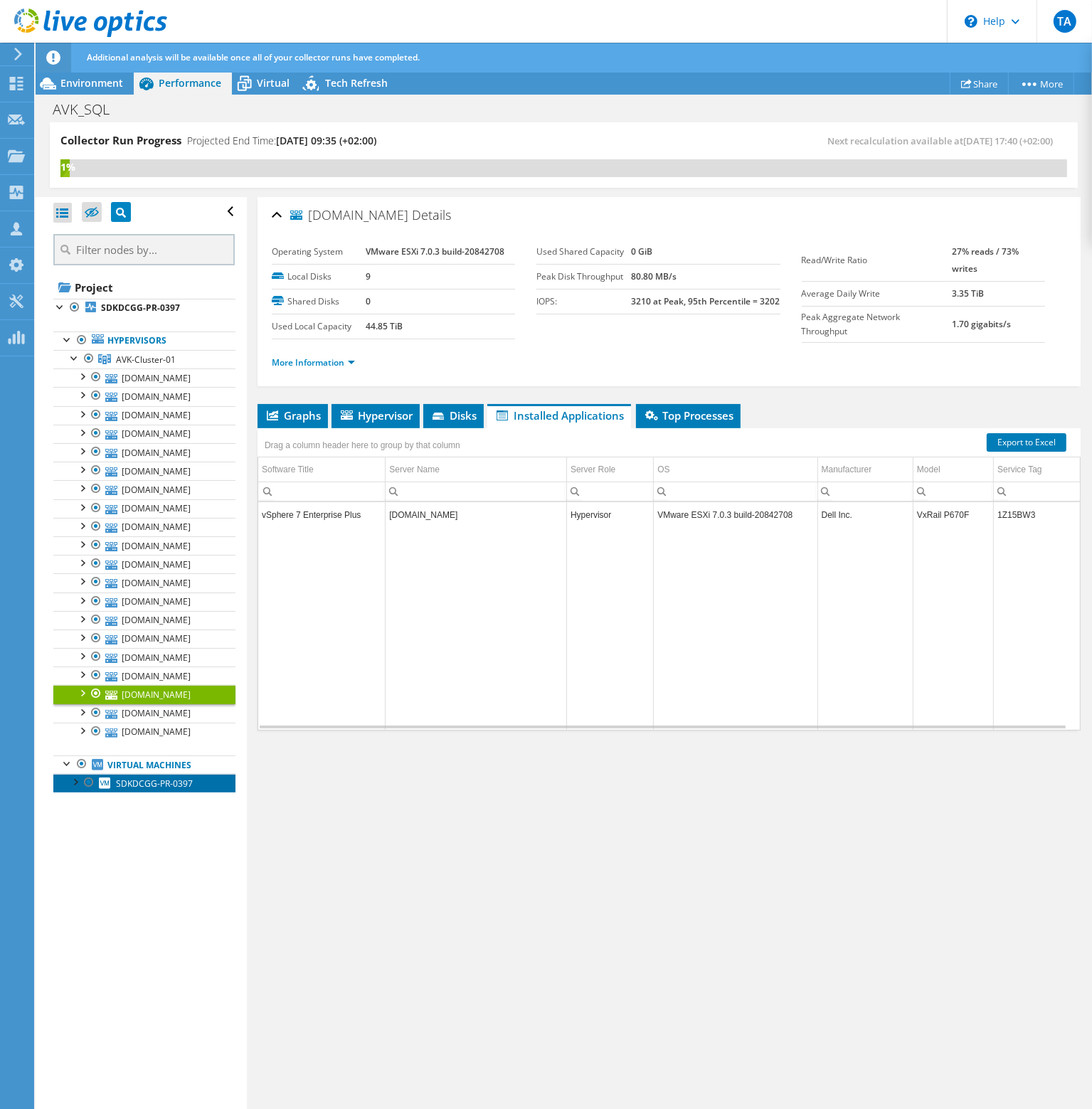
click at [139, 790] on span "SDKDCGG-PR-0397" at bounding box center [154, 784] width 77 height 12
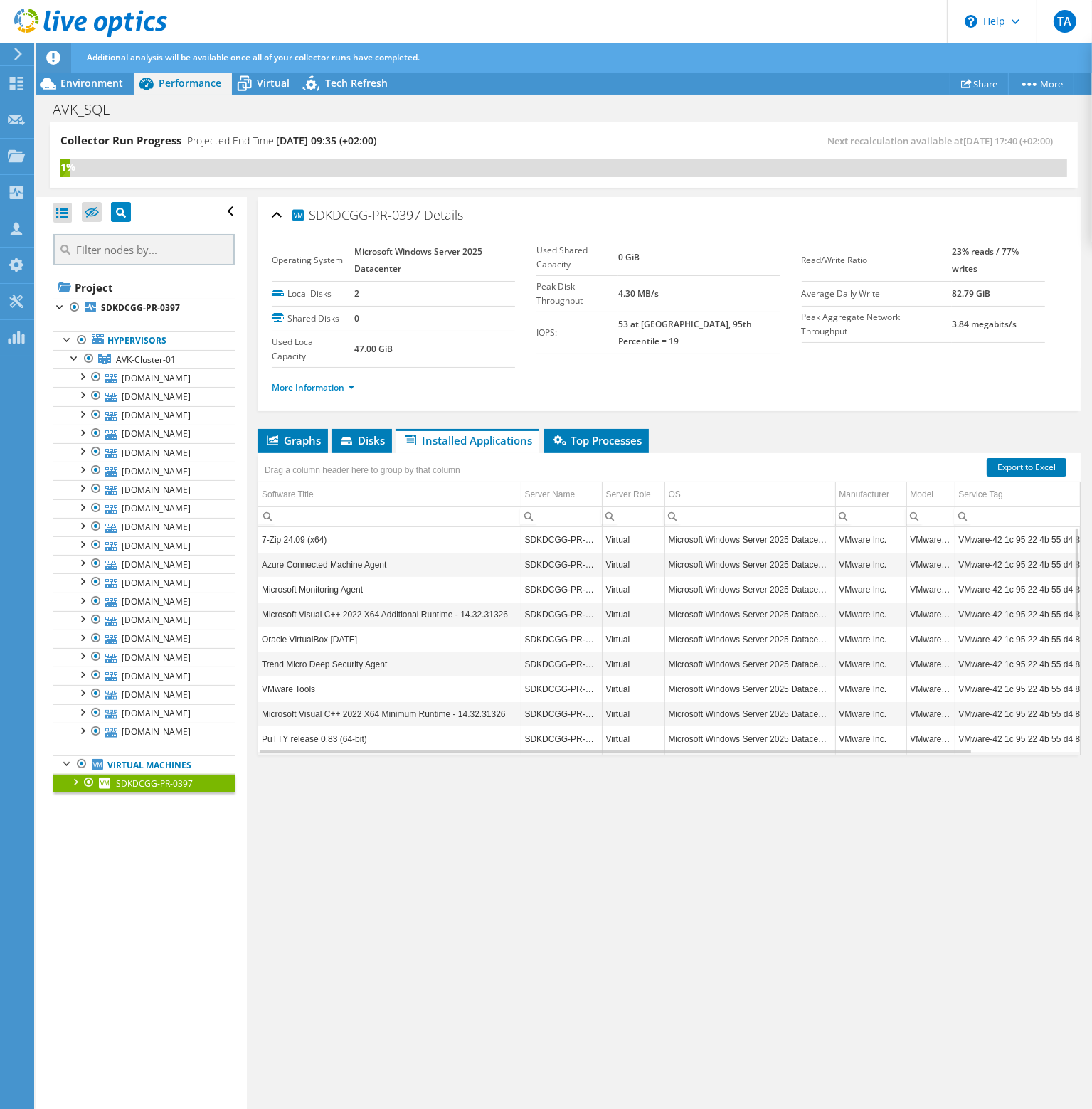
scroll to position [322, 0]
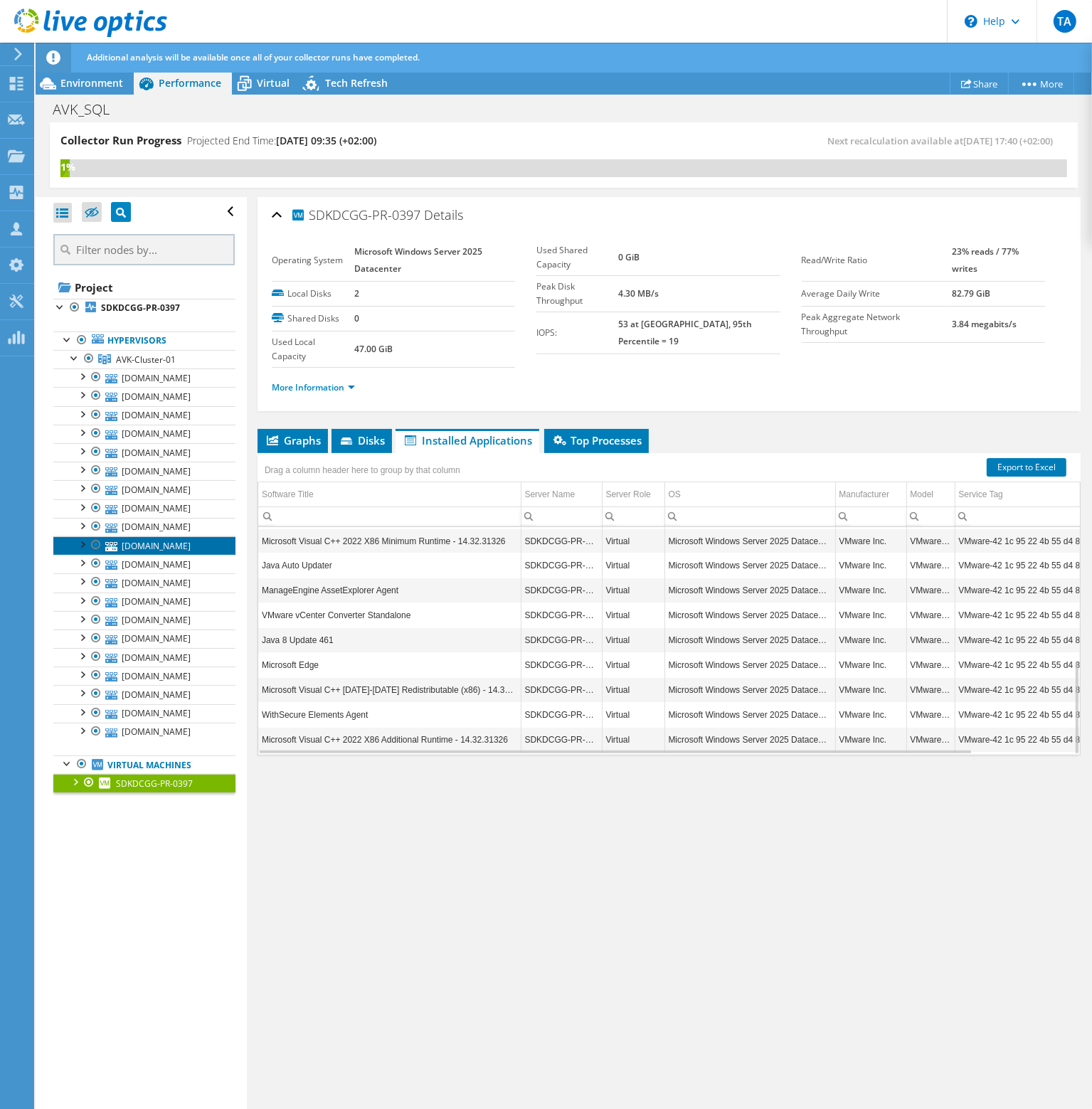
click at [139, 554] on link "[DOMAIN_NAME]" at bounding box center [144, 545] width 183 height 18
